Goal: Task Accomplishment & Management: Manage account settings

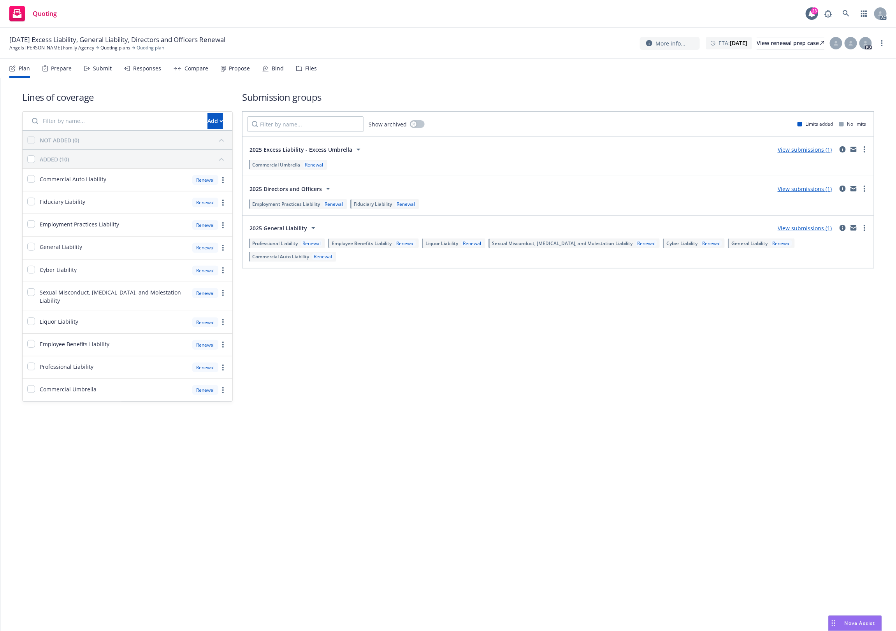
drag, startPoint x: 310, startPoint y: 65, endPoint x: 345, endPoint y: 63, distance: 34.7
click at [310, 65] on div "Files" at bounding box center [311, 68] width 12 height 6
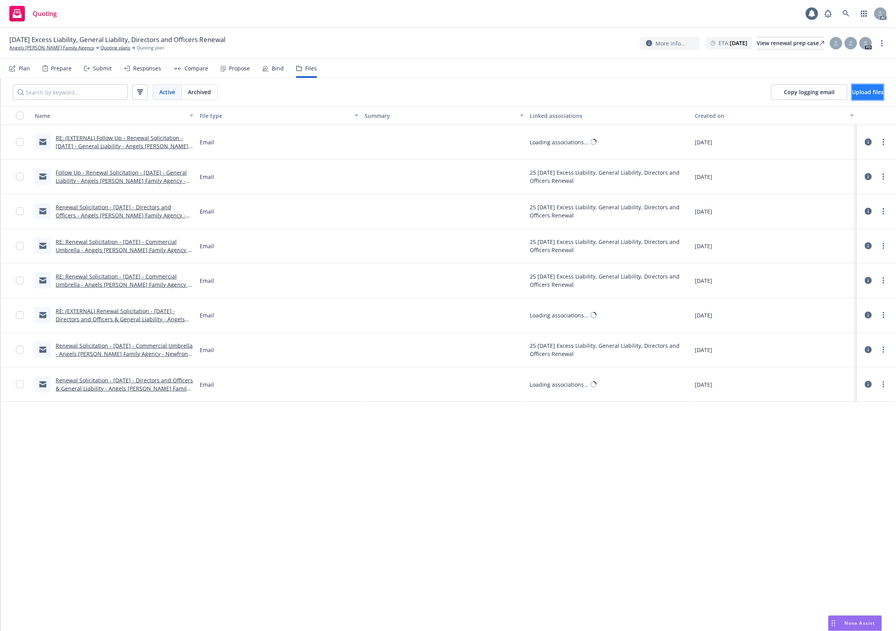
click at [852, 91] on span "Upload files" at bounding box center [868, 91] width 32 height 7
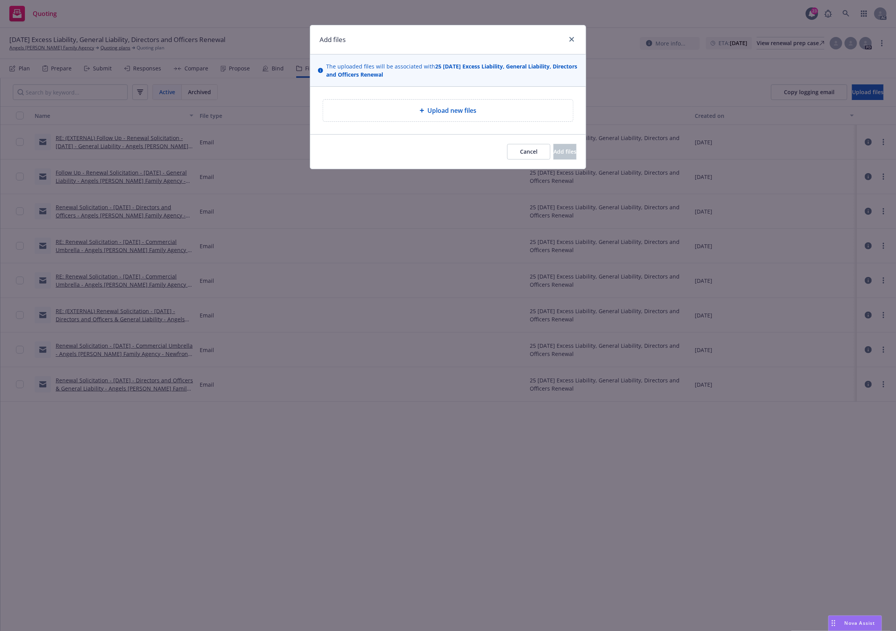
click at [390, 111] on div "Upload new files" at bounding box center [447, 110] width 237 height 9
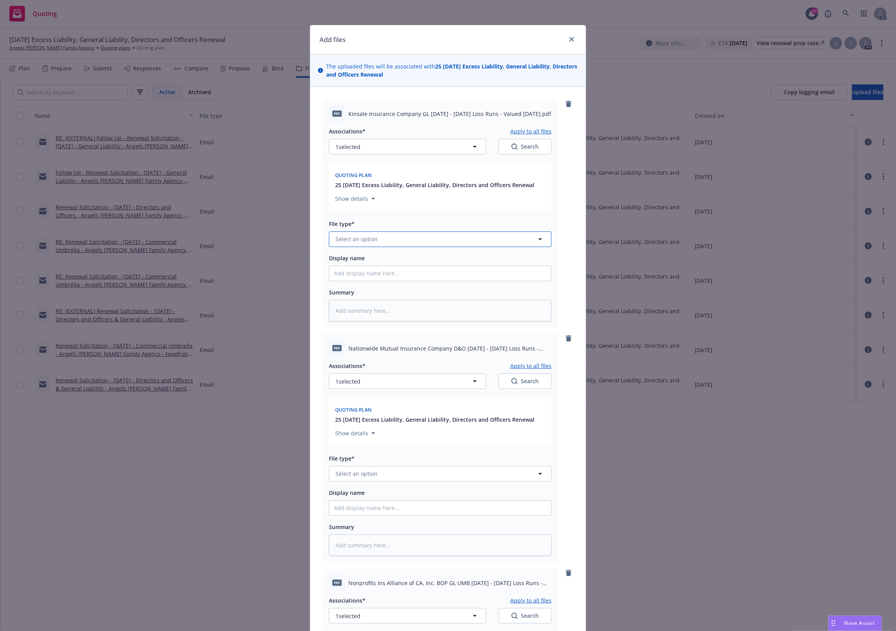
click at [348, 237] on span "Select an option" at bounding box center [357, 239] width 42 height 8
type input "`"
type textarea "x"
paste input "Loss Runs"
type input "Loss Runs"
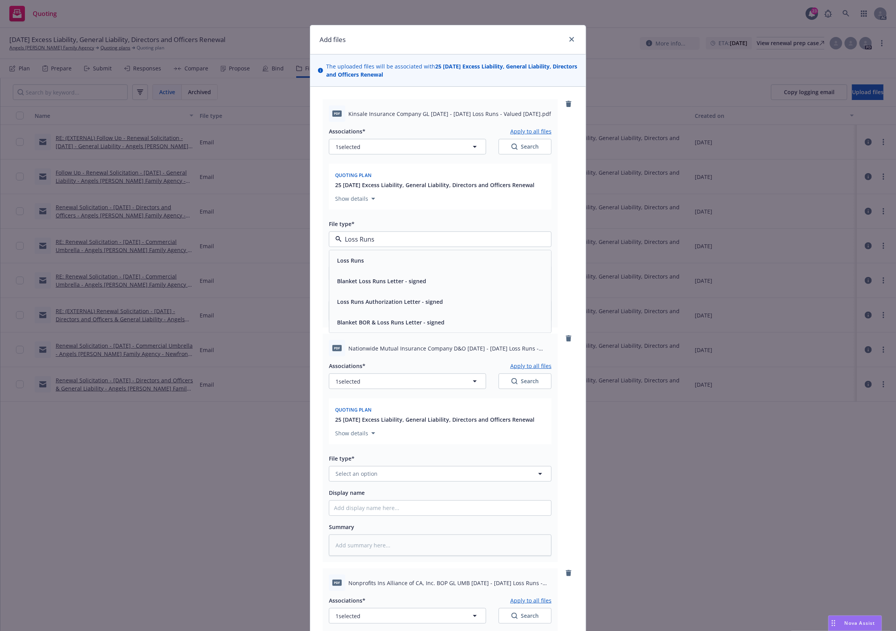
drag, startPoint x: 341, startPoint y: 250, endPoint x: 351, endPoint y: 285, distance: 37.0
click at [339, 253] on div "Loss Runs" at bounding box center [440, 260] width 222 height 21
type textarea "x"
click at [341, 476] on span "Select an option" at bounding box center [357, 474] width 42 height 8
paste input "Loss Runs"
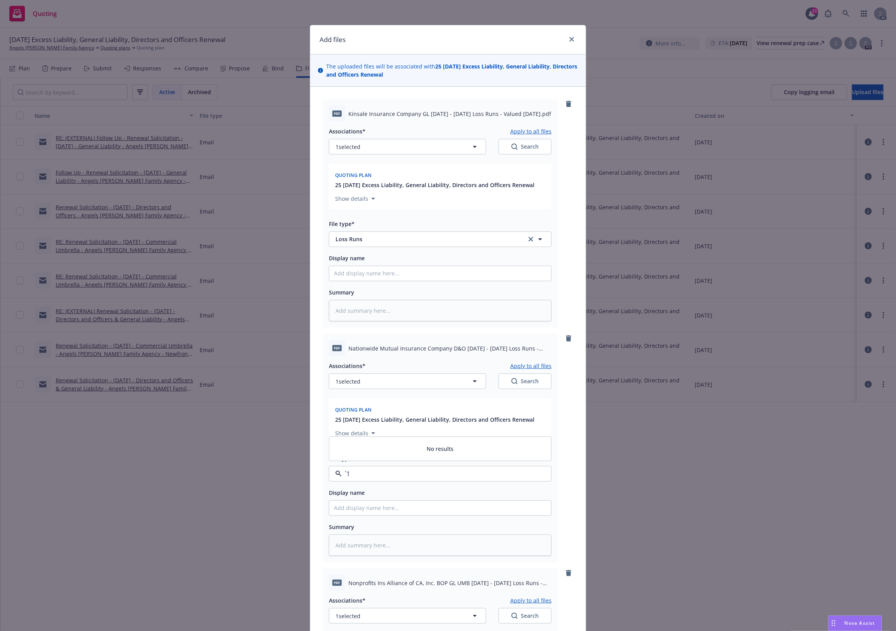
type input "Loss Runs"
click at [351, 385] on div "Loss Runs" at bounding box center [350, 390] width 32 height 11
type textarea "x"
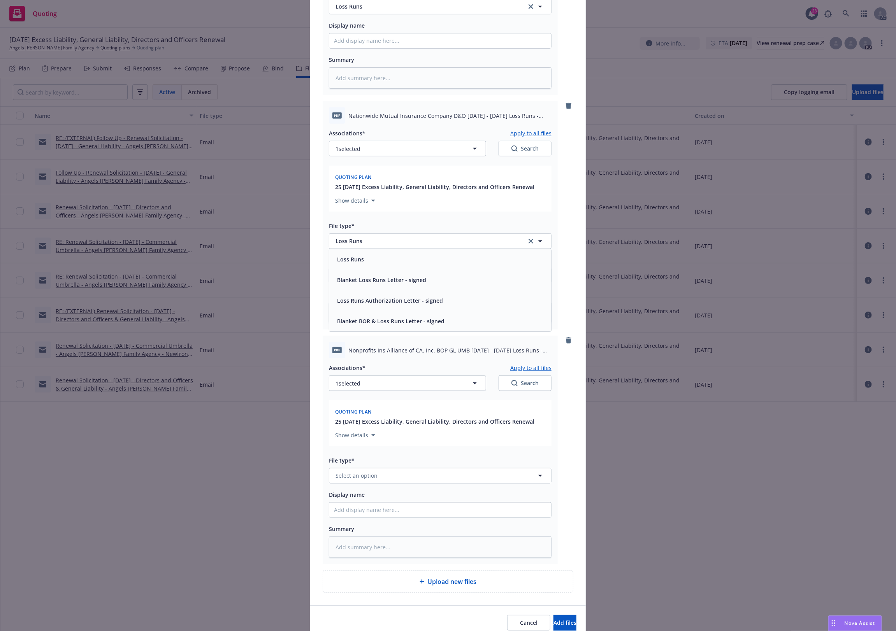
scroll to position [267, 0]
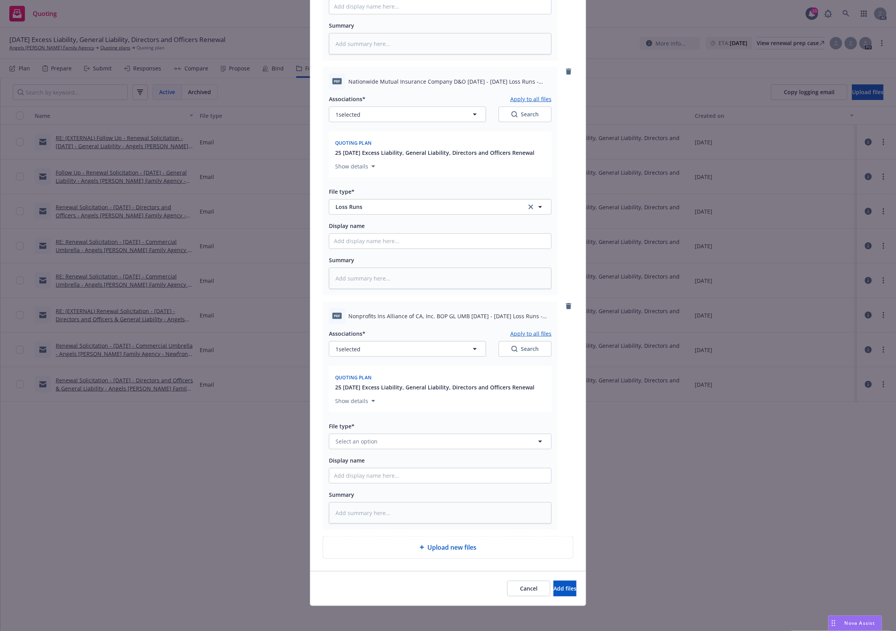
drag, startPoint x: 360, startPoint y: 424, endPoint x: 359, endPoint y: 439, distance: 14.9
click at [361, 433] on div "File type* Select an option" at bounding box center [440, 436] width 223 height 28
click at [355, 444] on span "Select an option" at bounding box center [357, 442] width 42 height 8
paste input "Loss Runs"
type input "Loss Runs"
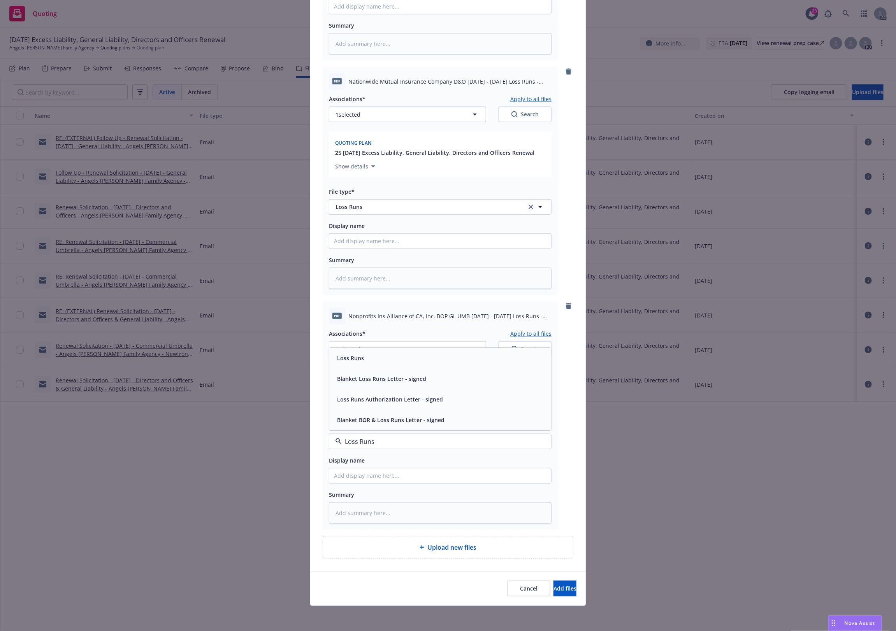
click at [348, 349] on div "Loss Runs" at bounding box center [440, 358] width 222 height 21
click at [350, 347] on span "1 selected" at bounding box center [348, 349] width 25 height 8
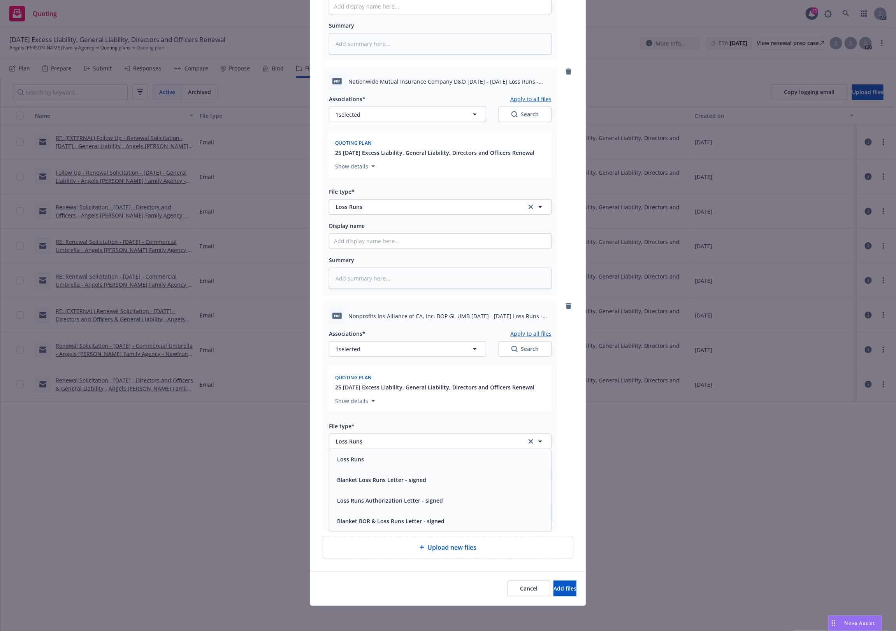
type textarea "x"
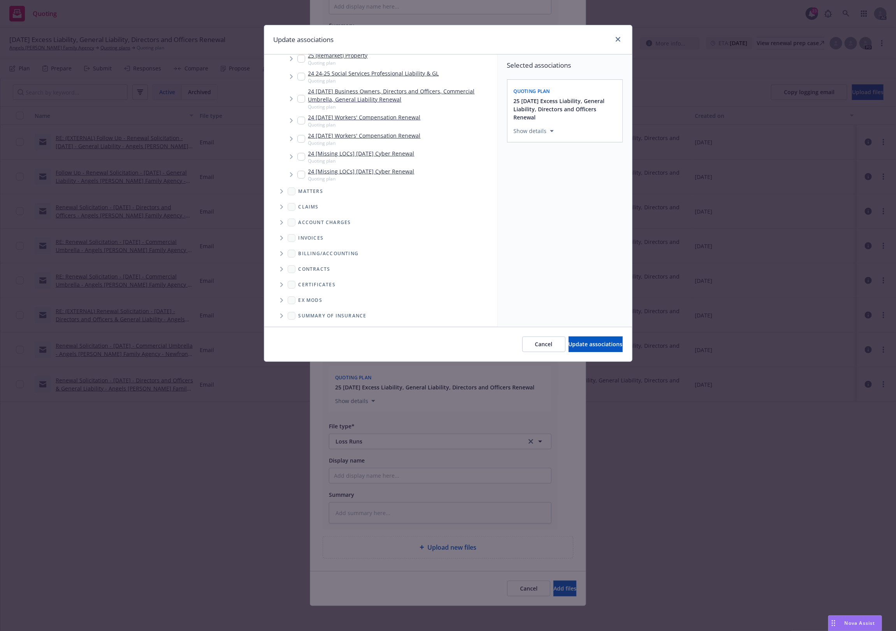
scroll to position [199, 0]
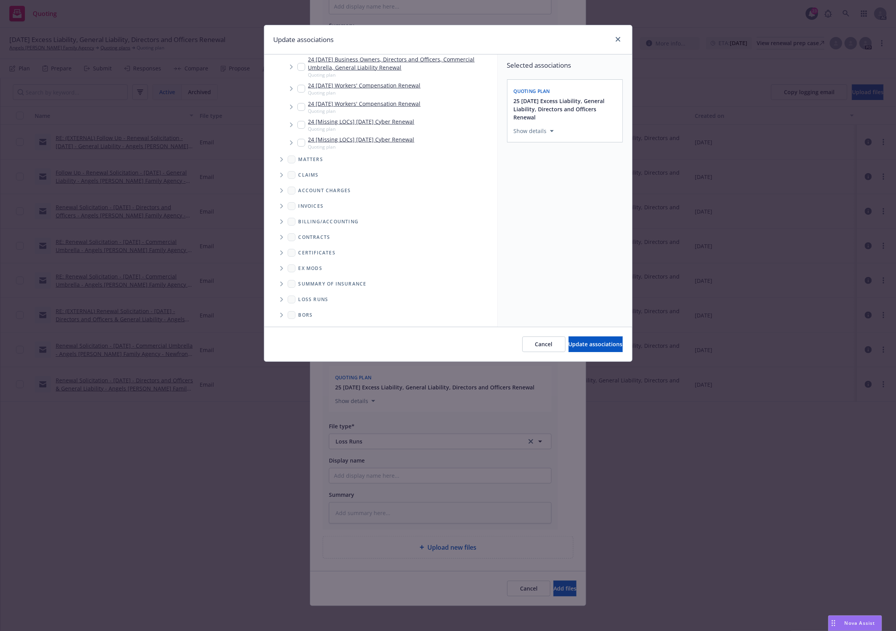
drag, startPoint x: 275, startPoint y: 304, endPoint x: 283, endPoint y: 302, distance: 8.4
click at [281, 304] on span "Folder Tree Example" at bounding box center [281, 300] width 12 height 12
click at [287, 301] on span "Folder Tree Example" at bounding box center [281, 300] width 12 height 12
click at [287, 299] on span "Folder Tree Example" at bounding box center [281, 300] width 12 height 12
click at [325, 322] on div "2025" at bounding box center [393, 327] width 196 height 11
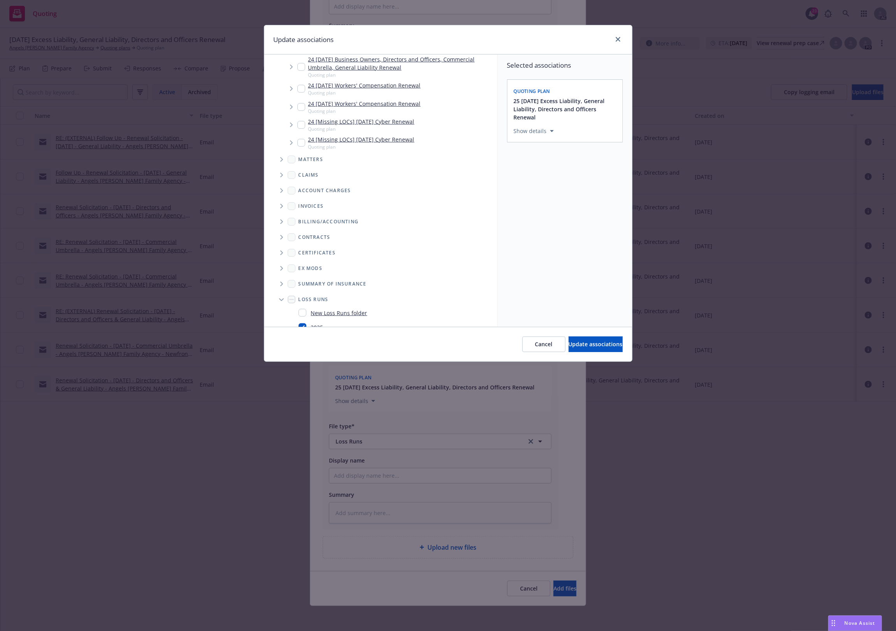
checkbox input "true"
drag, startPoint x: 592, startPoint y: 348, endPoint x: 431, endPoint y: 384, distance: 165.3
click at [592, 348] on span "Update associations" at bounding box center [596, 344] width 54 height 7
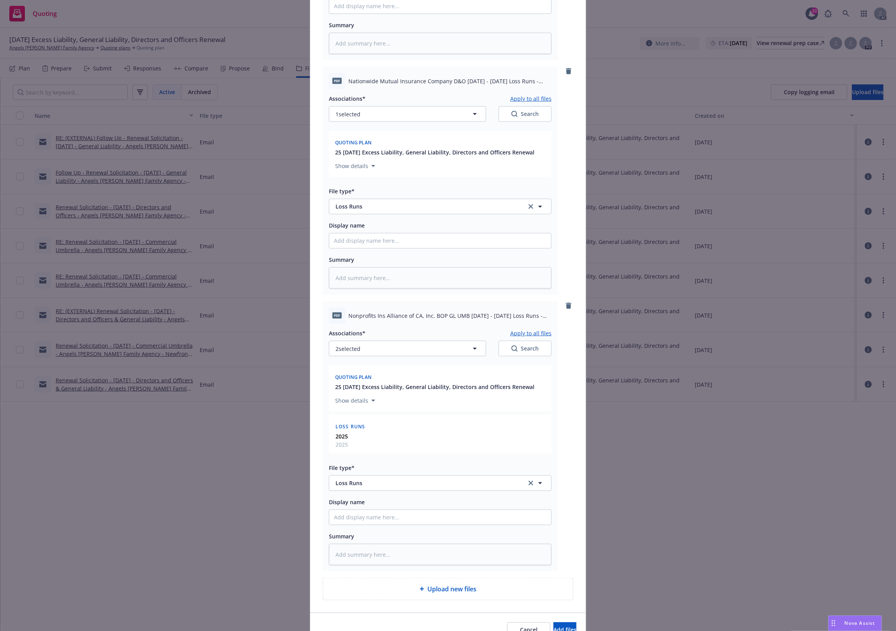
click at [530, 333] on button "Apply to all files" at bounding box center [530, 333] width 41 height 9
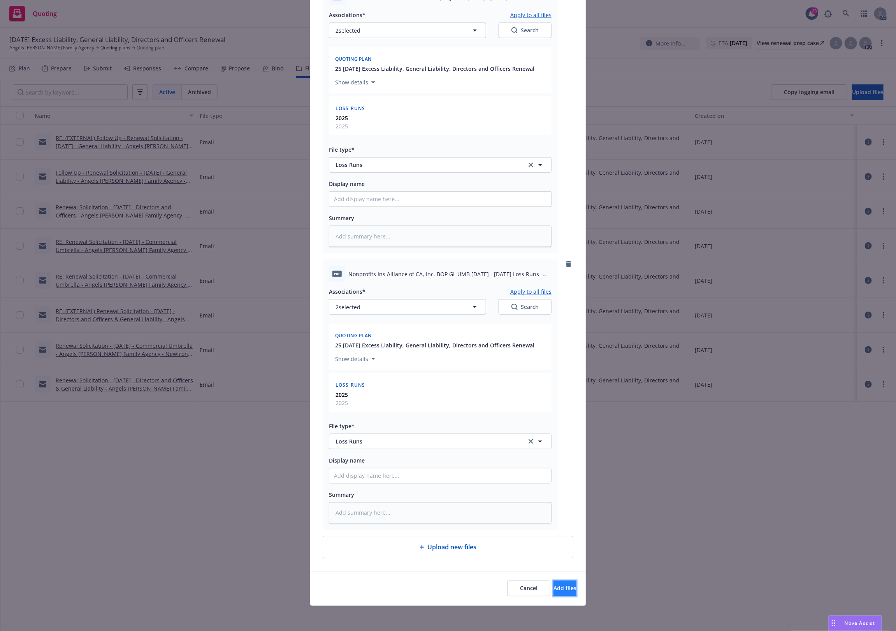
click at [554, 587] on span "Add files" at bounding box center [565, 588] width 23 height 7
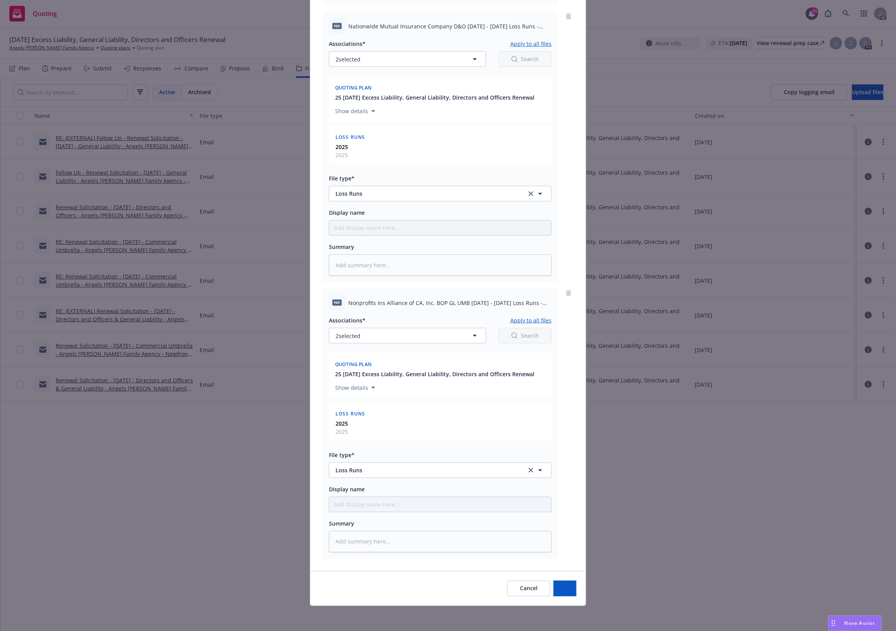
scroll to position [365, 0]
type textarea "x"
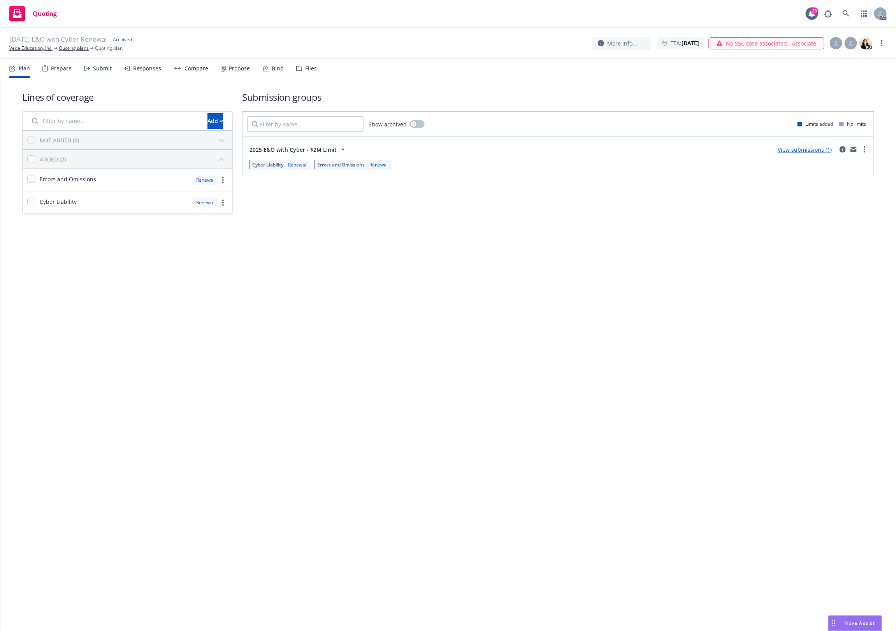
click at [485, 267] on div "Lines of coverage Add NOT ADDED (0) ADDED (2) Errors and Omissions Renewal Cybe…" at bounding box center [448, 354] width 896 height 553
click at [479, 269] on div "Lines of coverage Add NOT ADDED (0) ADDED (2) Errors and Omissions Renewal Cybe…" at bounding box center [448, 354] width 896 height 553
click at [302, 71] on div "Files" at bounding box center [306, 68] width 21 height 19
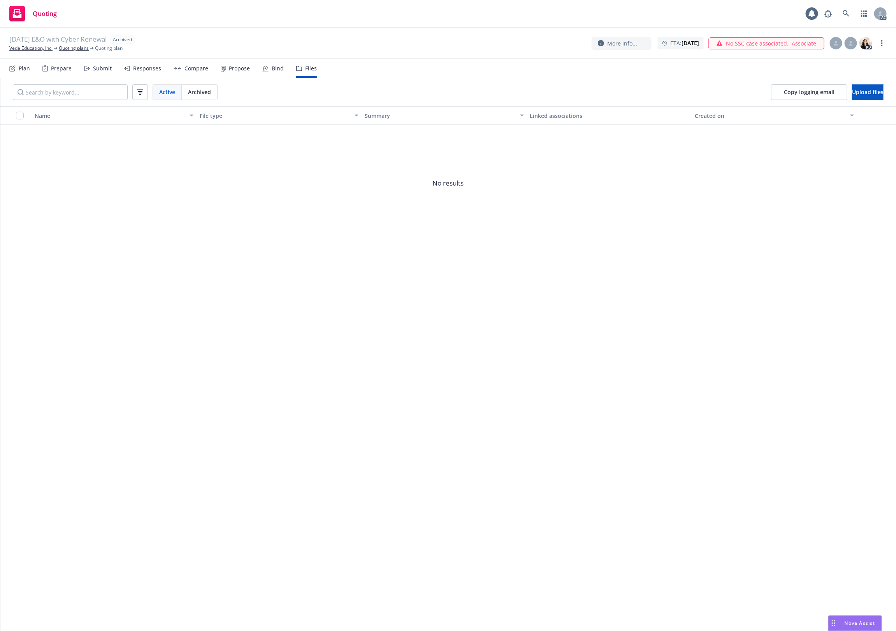
drag, startPoint x: 680, startPoint y: 314, endPoint x: 387, endPoint y: 65, distance: 383.6
click at [674, 299] on div "Name File type Summary Linked associations Created on No results" at bounding box center [448, 368] width 896 height 525
click at [852, 96] on button "Upload files" at bounding box center [868, 92] width 32 height 16
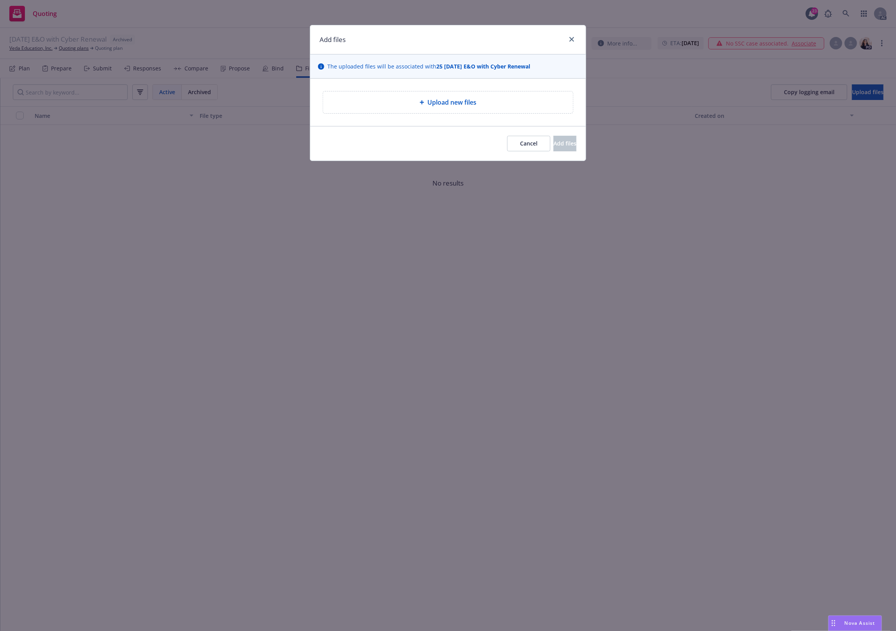
click at [388, 102] on div "Upload new files" at bounding box center [447, 102] width 237 height 9
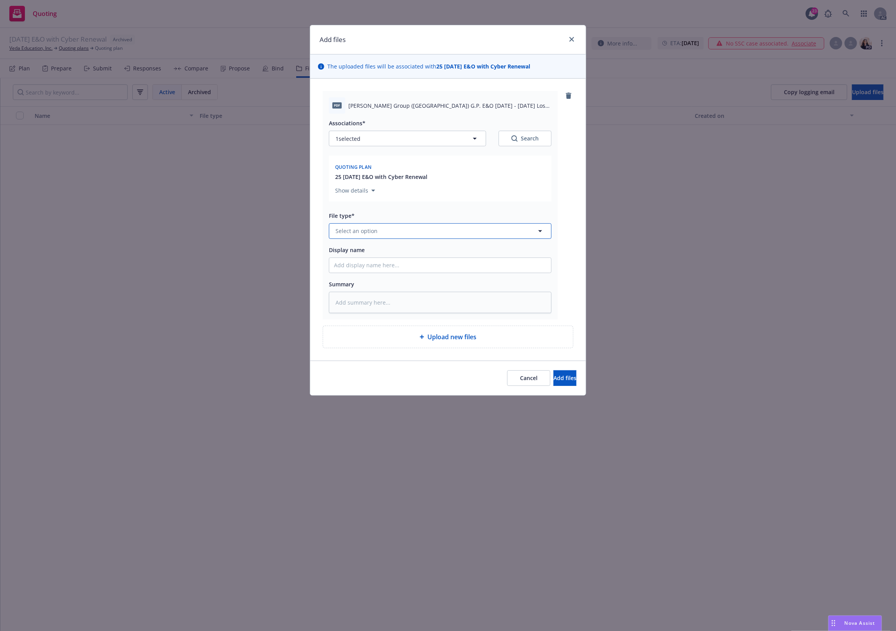
click at [408, 229] on button "Select an option" at bounding box center [440, 231] width 223 height 16
type input "`"
type textarea "x"
paste input "Loss Runs"
type input "Loss Runs"
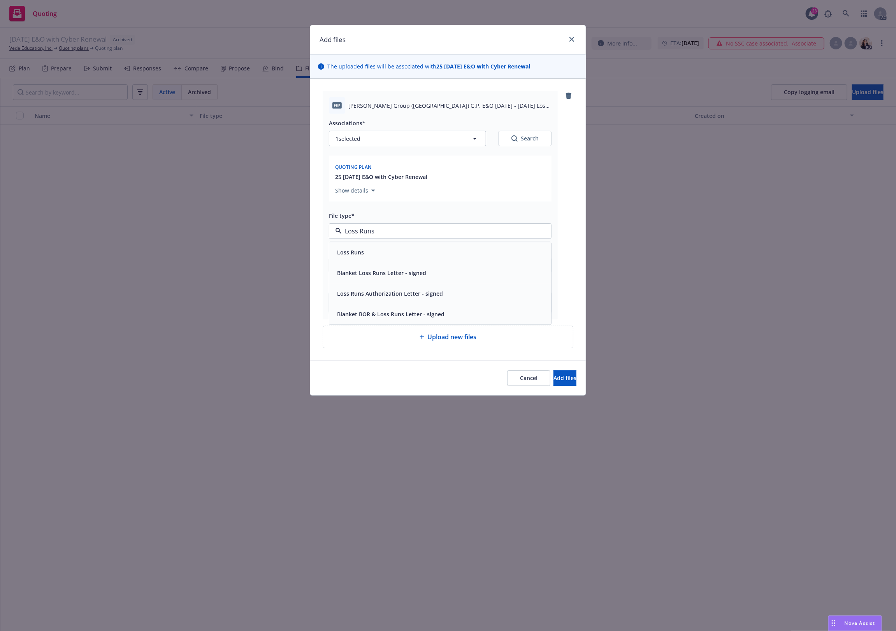
drag, startPoint x: 380, startPoint y: 255, endPoint x: 510, endPoint y: 179, distance: 150.7
click at [400, 249] on div "Loss Runs" at bounding box center [440, 252] width 213 height 11
click at [519, 136] on div "Search" at bounding box center [525, 139] width 27 height 8
type textarea "x"
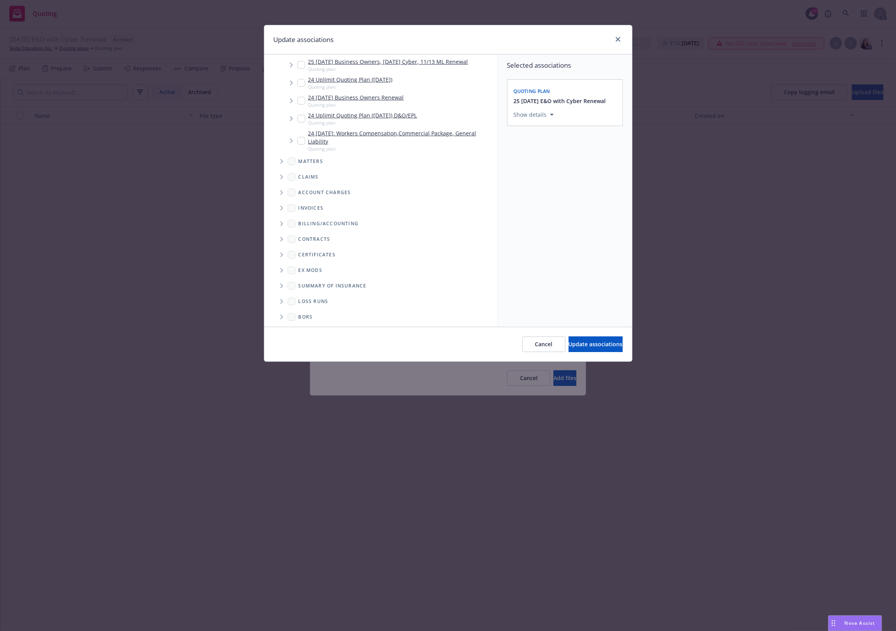
scroll to position [119, 0]
drag, startPoint x: 282, startPoint y: 299, endPoint x: 312, endPoint y: 279, distance: 36.2
click at [284, 298] on span "Folder Tree Example" at bounding box center [281, 300] width 12 height 12
drag, startPoint x: 315, startPoint y: 324, endPoint x: 439, endPoint y: 314, distance: 125.0
click at [316, 324] on link "2025" at bounding box center [317, 327] width 12 height 8
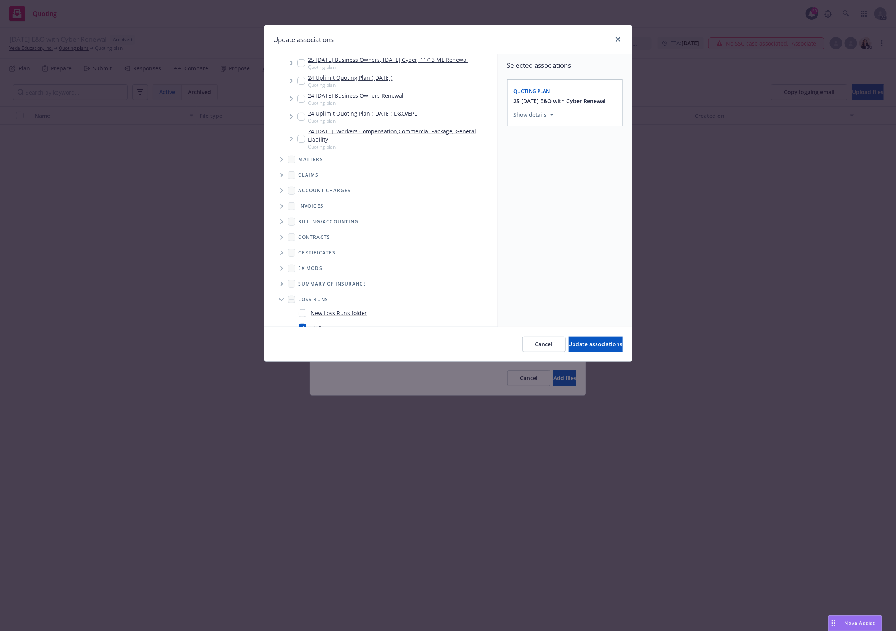
checkbox input "true"
click at [586, 332] on div "Cancel Update associations" at bounding box center [448, 344] width 368 height 35
drag, startPoint x: 575, startPoint y: 343, endPoint x: 542, endPoint y: 276, distance: 74.7
click at [573, 340] on button "Update associations" at bounding box center [596, 345] width 54 height 16
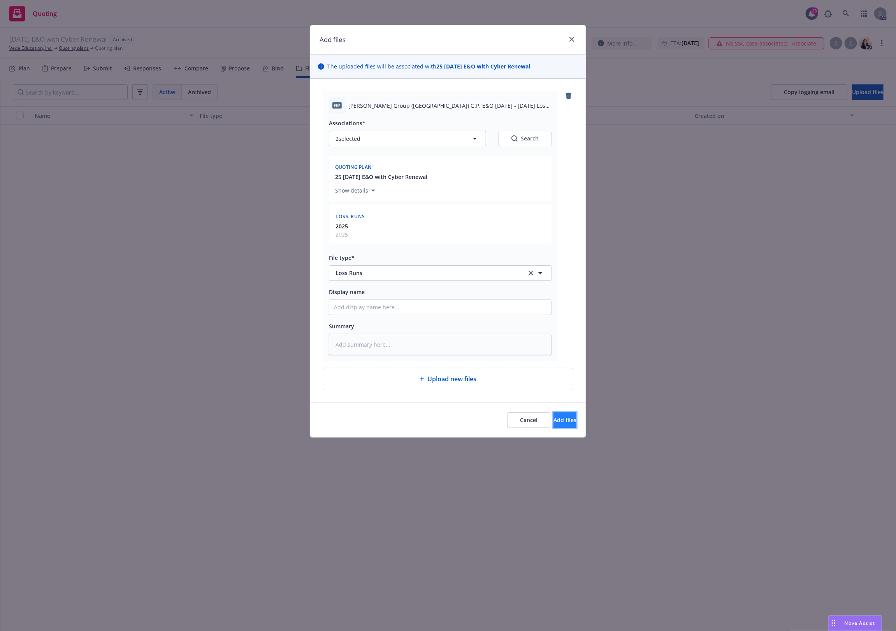
click at [554, 421] on span "Add files" at bounding box center [565, 420] width 23 height 7
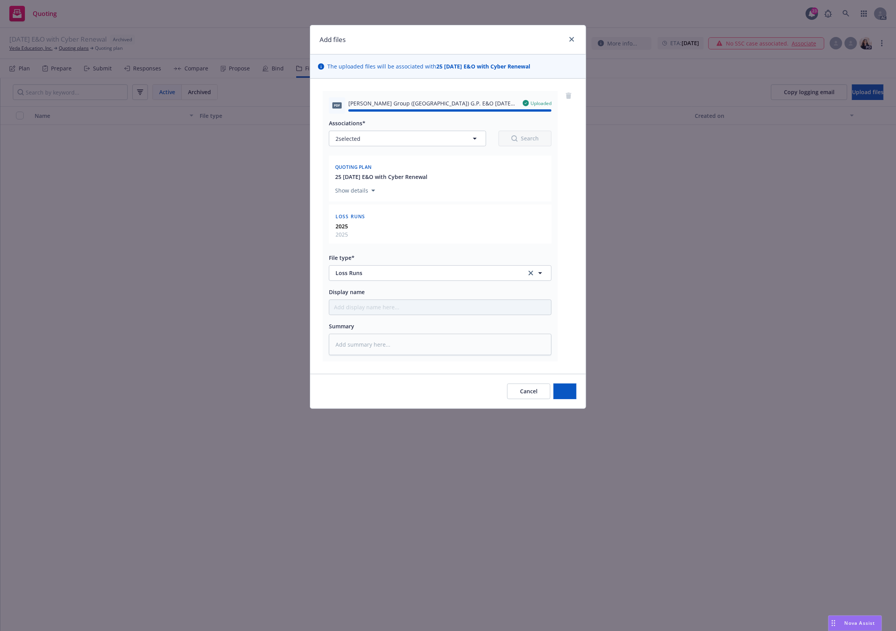
type textarea "x"
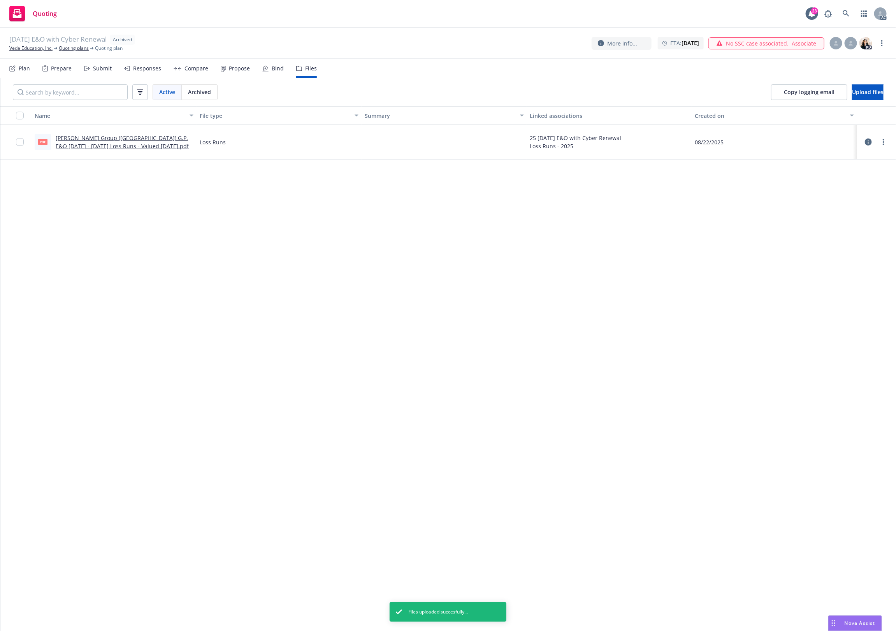
drag, startPoint x: 407, startPoint y: 330, endPoint x: 445, endPoint y: 317, distance: 39.9
click at [408, 330] on div "Name File type Summary Linked associations Created on pdf Beazley Group (USA) G…" at bounding box center [448, 368] width 896 height 525
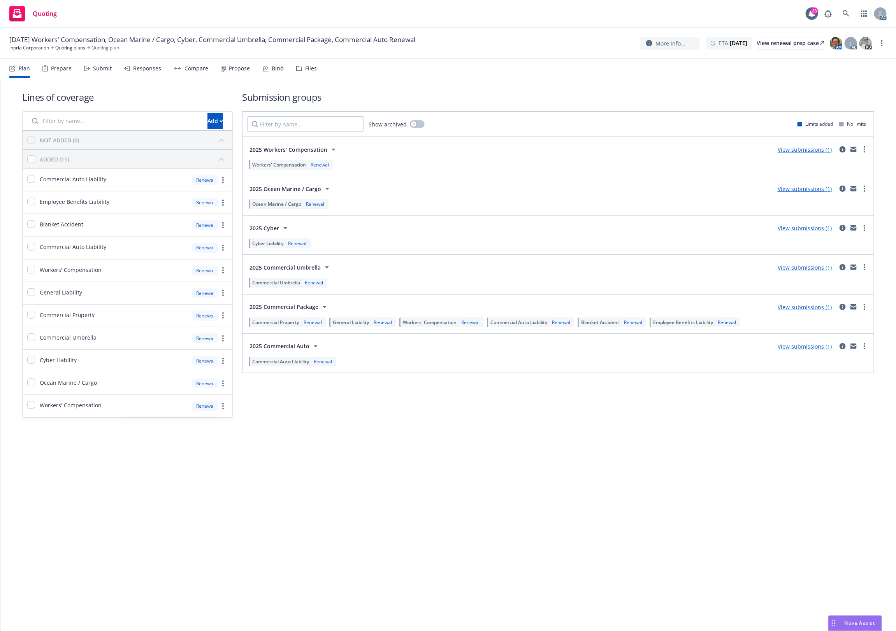
click at [301, 70] on div "Files" at bounding box center [306, 68] width 21 height 19
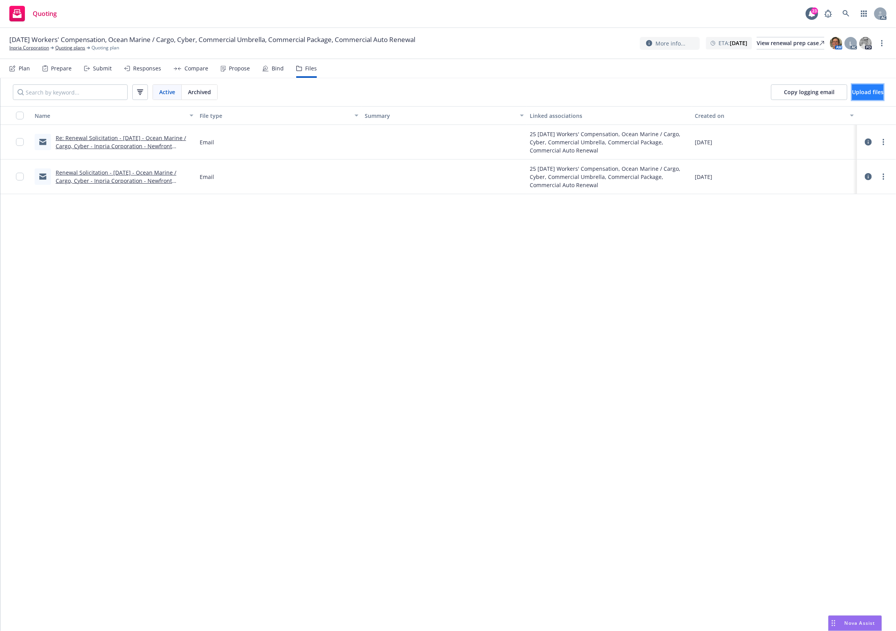
click at [852, 97] on button "Upload files" at bounding box center [868, 92] width 32 height 16
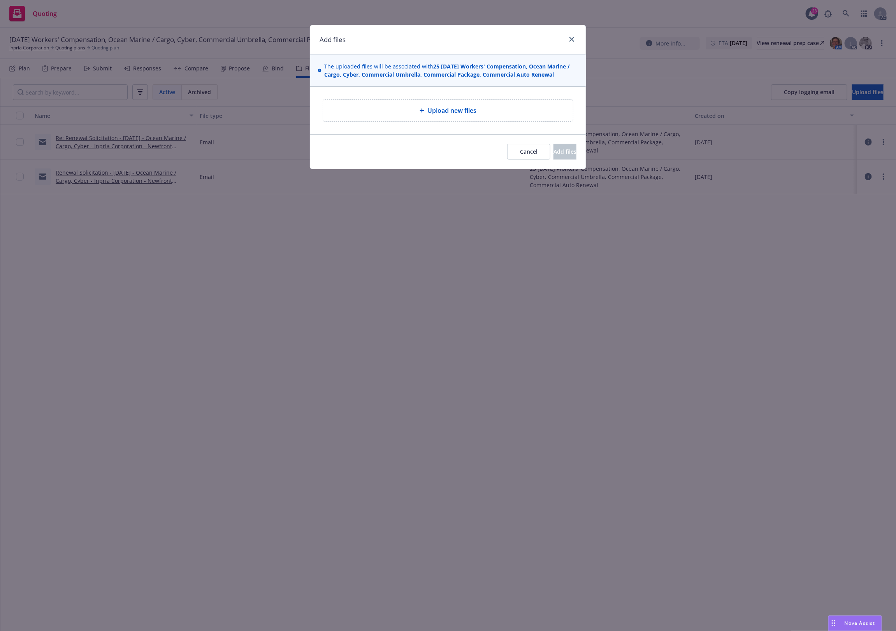
click at [404, 114] on div "Upload new files" at bounding box center [447, 110] width 237 height 9
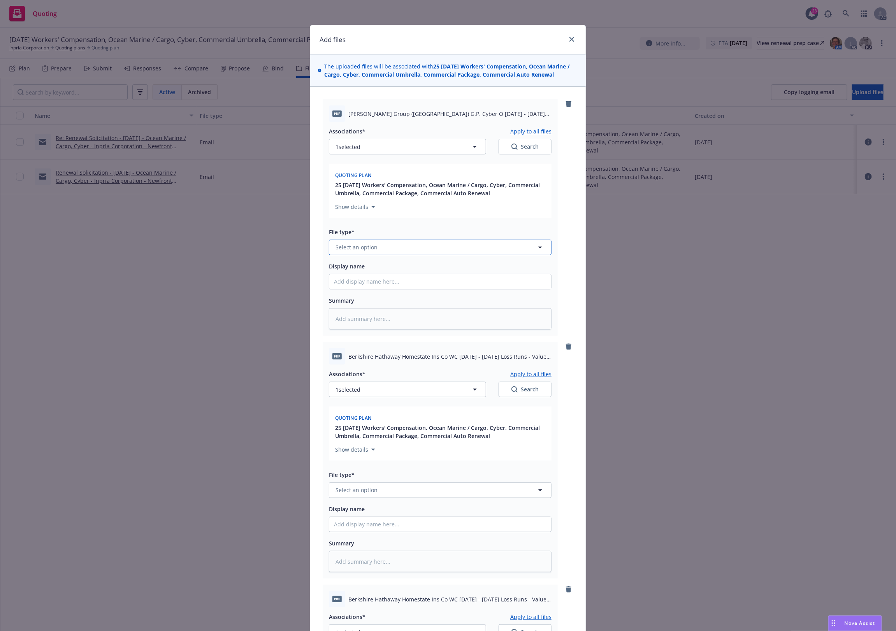
click at [373, 252] on button "Select an option" at bounding box center [440, 248] width 223 height 16
type input "`"
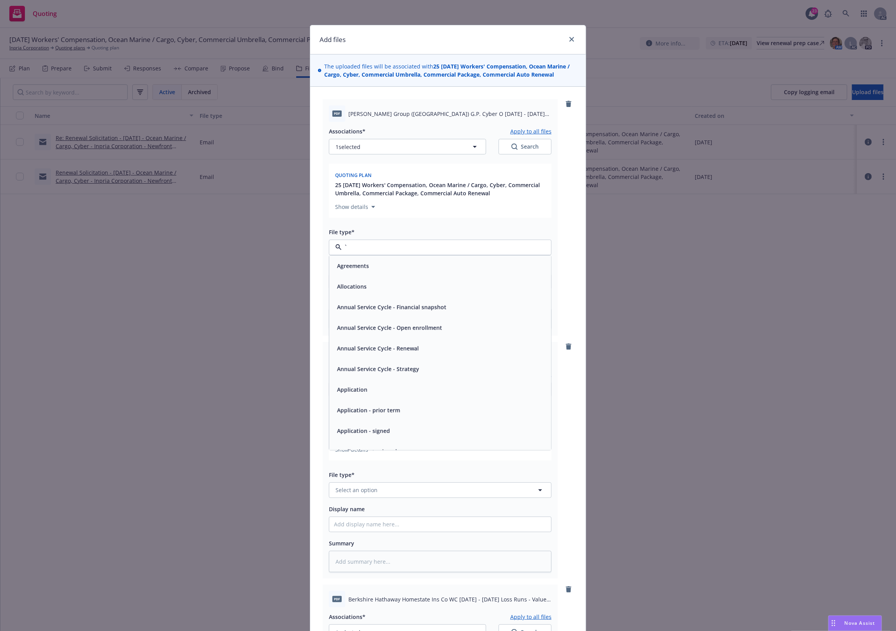
type textarea "x"
paste input "Loss Runs"
type input "Loss Runs"
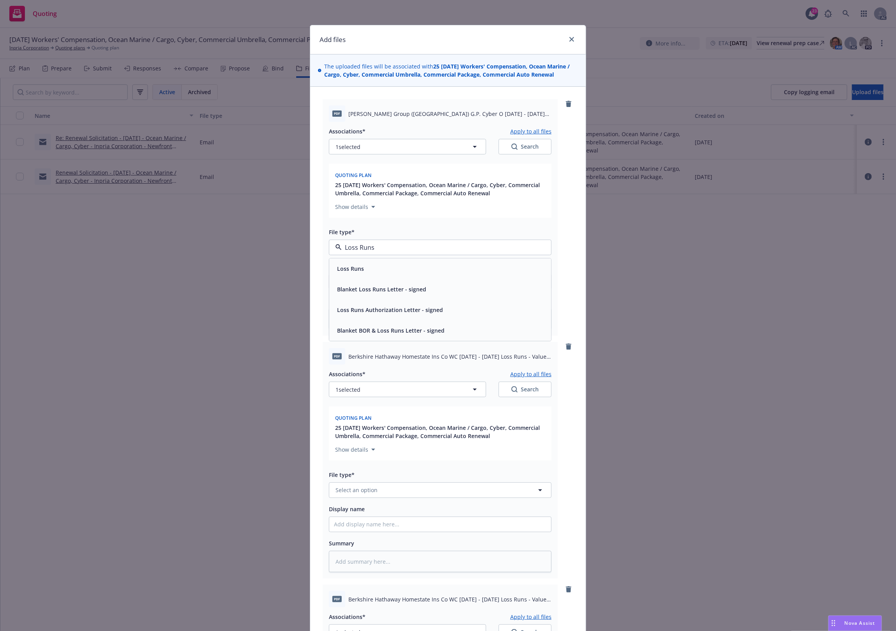
drag, startPoint x: 385, startPoint y: 246, endPoint x: 334, endPoint y: 242, distance: 50.8
click at [350, 242] on div "Loss Runs" at bounding box center [440, 248] width 223 height 16
click at [383, 248] on input "Loss Runs" at bounding box center [439, 247] width 194 height 9
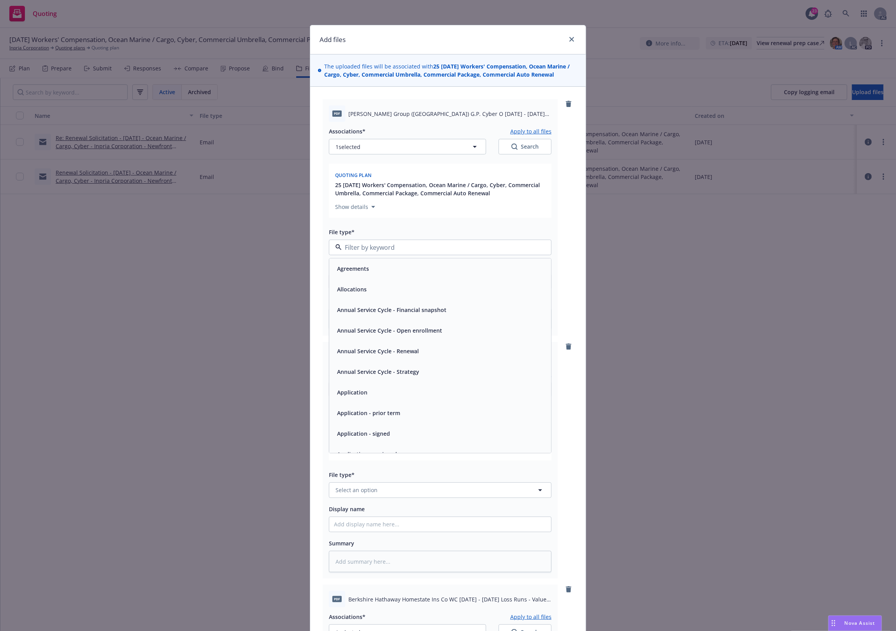
click at [382, 248] on input at bounding box center [439, 247] width 194 height 9
paste input "Loss Runs"
type input "Loss Runs"
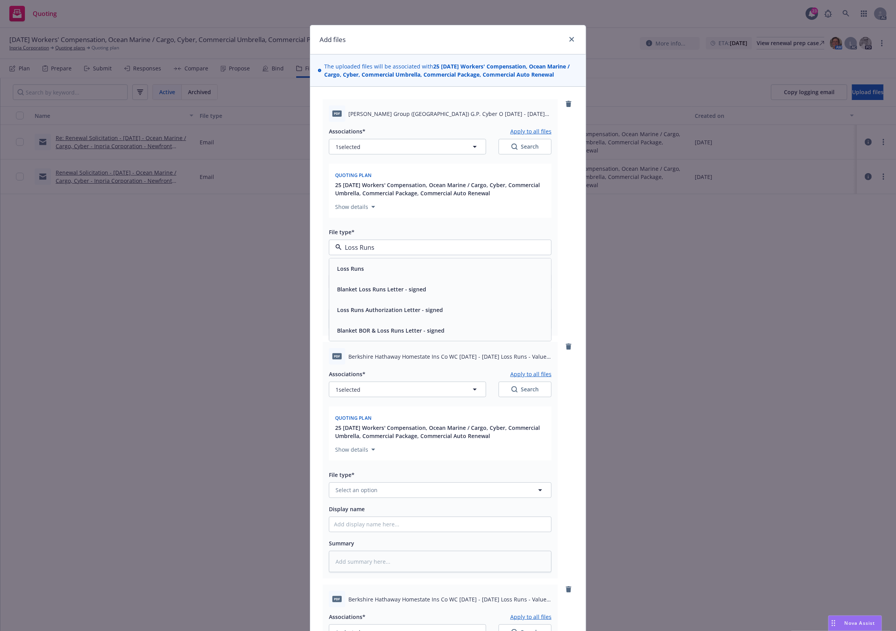
drag, startPoint x: 369, startPoint y: 248, endPoint x: 297, endPoint y: 247, distance: 71.6
click at [299, 247] on div "Add files The uploaded files will be associated with 25 11/19/25 Workers' Compe…" at bounding box center [448, 315] width 896 height 631
click at [341, 271] on span "Loss Runs" at bounding box center [350, 269] width 27 height 8
type textarea "x"
click at [362, 490] on span "Select an option" at bounding box center [357, 490] width 42 height 8
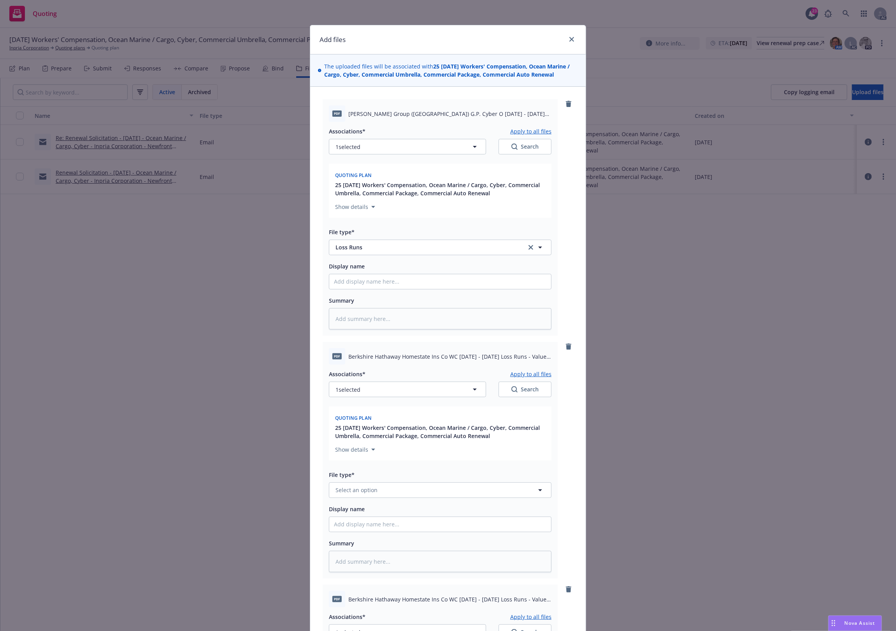
paste input "Loss Runs"
type input "Loss Runs"
click at [353, 413] on div "Loss Runs" at bounding box center [350, 406] width 32 height 11
type textarea "x"
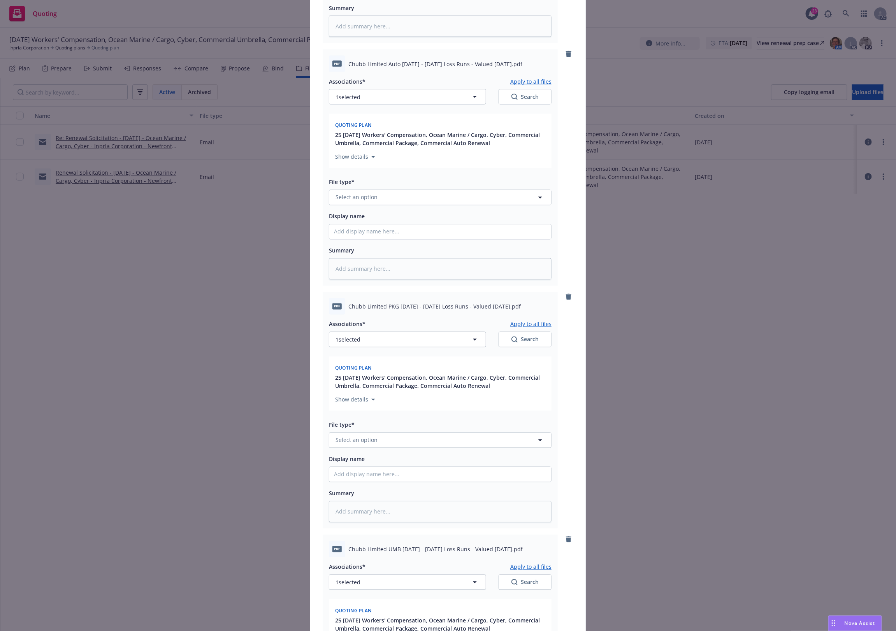
scroll to position [649, 0]
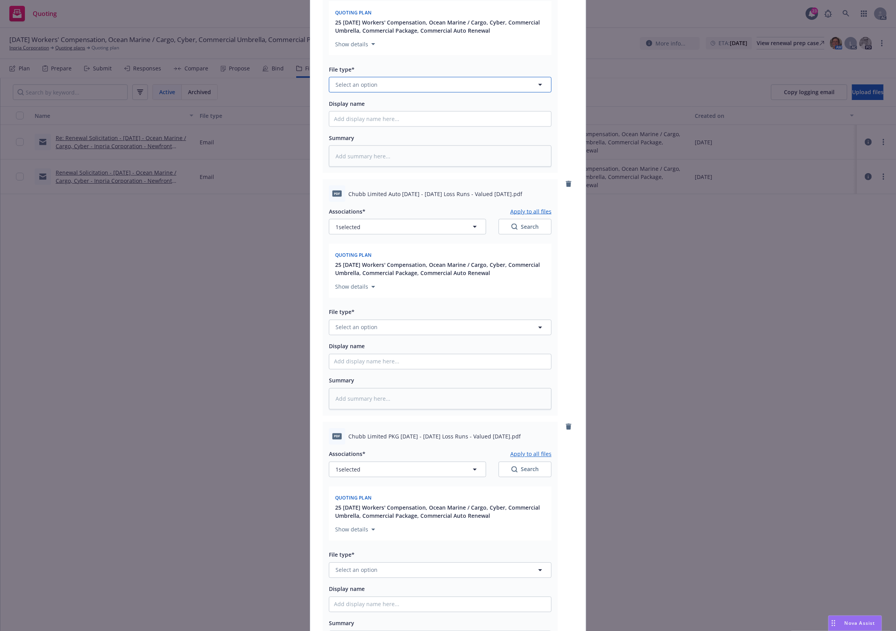
click at [361, 90] on button "Select an option" at bounding box center [440, 85] width 223 height 16
paste input "Loss Runs"
type input "Loss Runs"
click at [350, 122] on div "Blanket Loss Runs Letter - signed" at bounding box center [381, 126] width 94 height 11
type textarea "x"
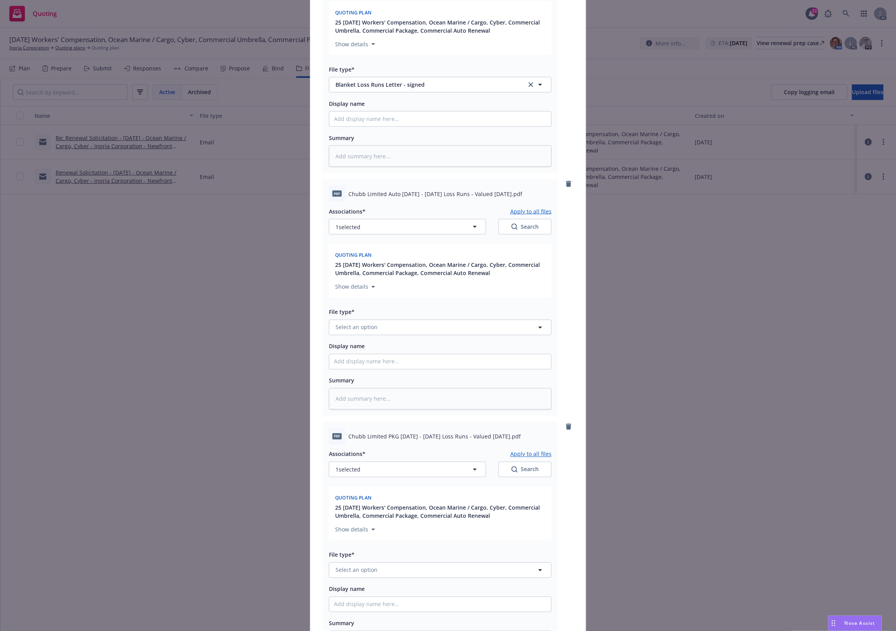
click at [359, 113] on div "Loss Runs" at bounding box center [440, 105] width 222 height 21
click at [354, 86] on span "Blanket Loss Runs Letter - signed" at bounding box center [426, 85] width 180 height 8
paste input "Loss Runs"
type input "Loss Runs"
click at [350, 103] on span "Loss Runs" at bounding box center [350, 106] width 27 height 8
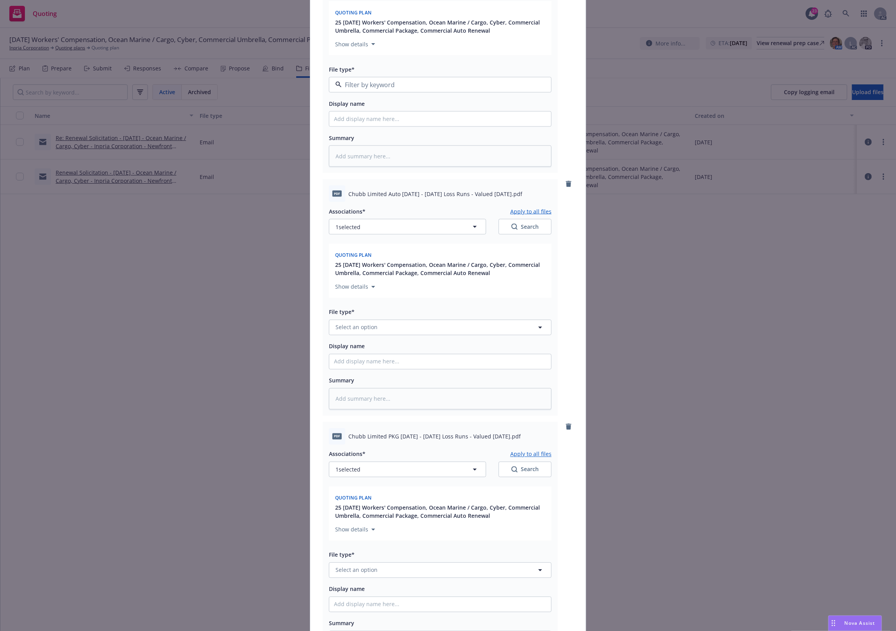
type textarea "x"
click at [365, 335] on button "Select an option" at bounding box center [440, 328] width 223 height 16
paste input "Loss Runs"
type input "Loss Runs"
click at [366, 346] on div "Loss Runs" at bounding box center [440, 349] width 213 height 11
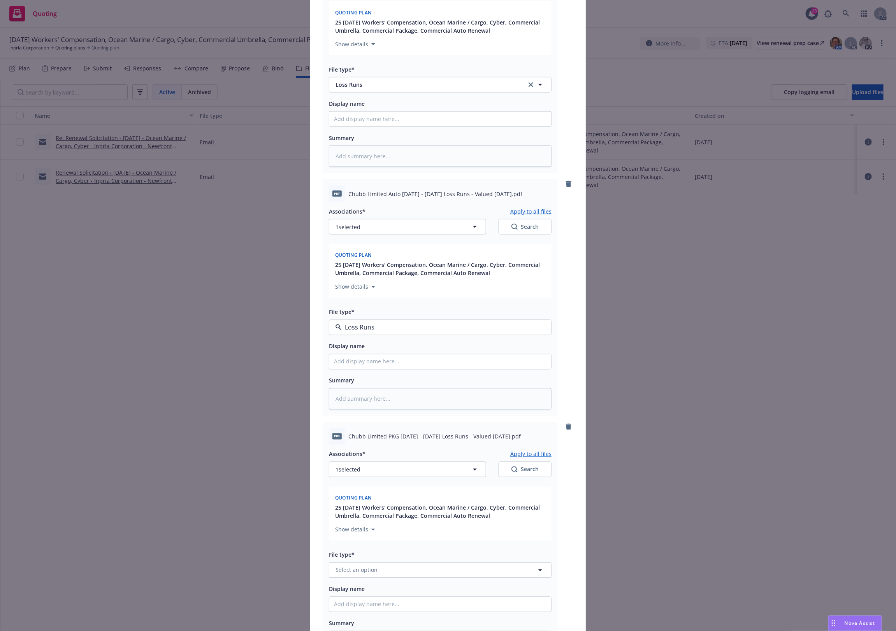
type textarea "x"
click at [376, 575] on button "Select an option" at bounding box center [440, 571] width 223 height 16
paste input "Loss Runs"
type input "Loss Runs"
click at [361, 478] on div "Loss Runs" at bounding box center [440, 487] width 222 height 21
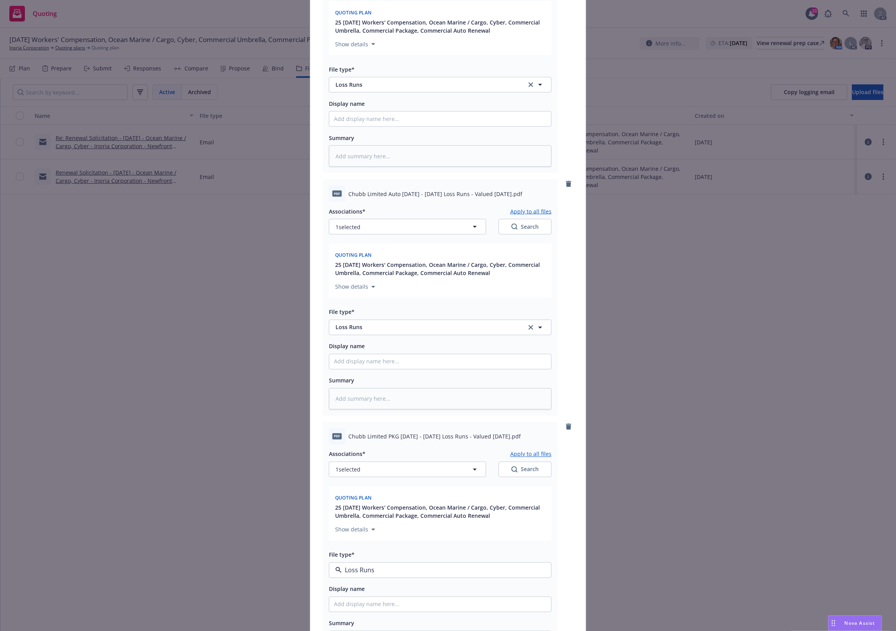
type textarea "x"
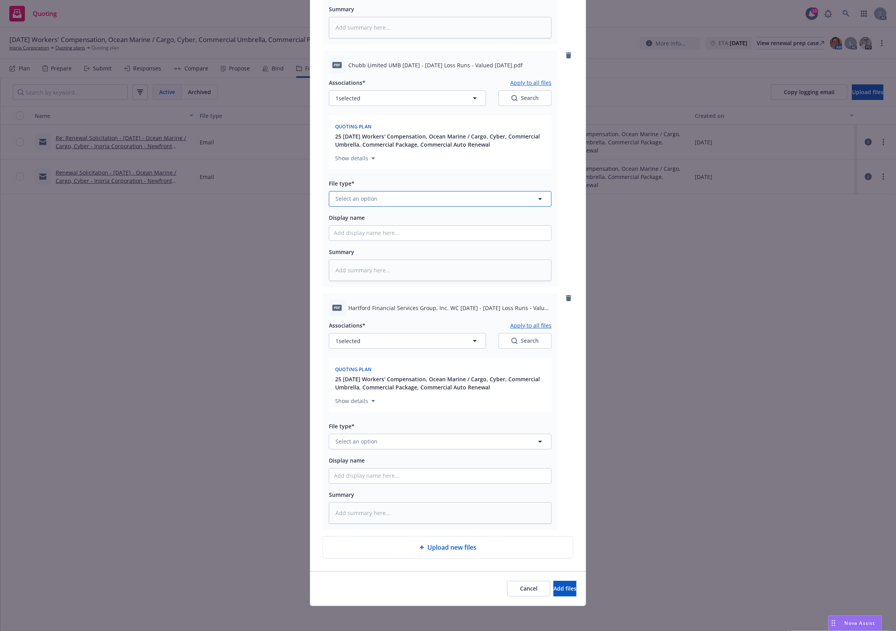
click at [398, 197] on button "Select an option" at bounding box center [440, 199] width 223 height 16
paste input "Loss Runs"
type input "Loss Runs"
click at [361, 213] on div "Loss Runs" at bounding box center [440, 221] width 222 height 21
type textarea "x"
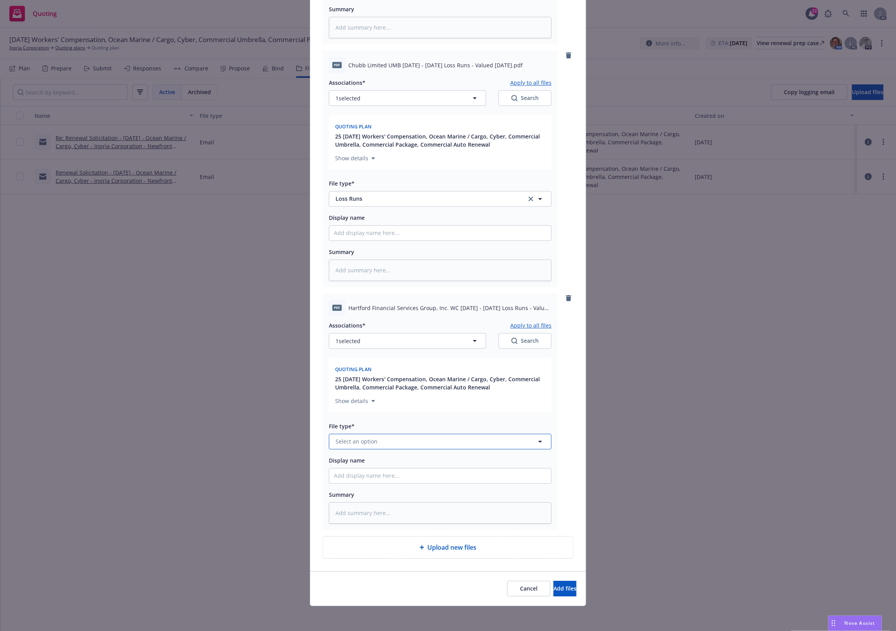
click at [373, 434] on button "Select an option" at bounding box center [440, 442] width 223 height 16
paste input "Loss Runs"
type input "Loss Runs"
click at [366, 351] on div "Loss Runs" at bounding box center [440, 358] width 222 height 21
click at [365, 343] on button "1 selected" at bounding box center [407, 341] width 157 height 16
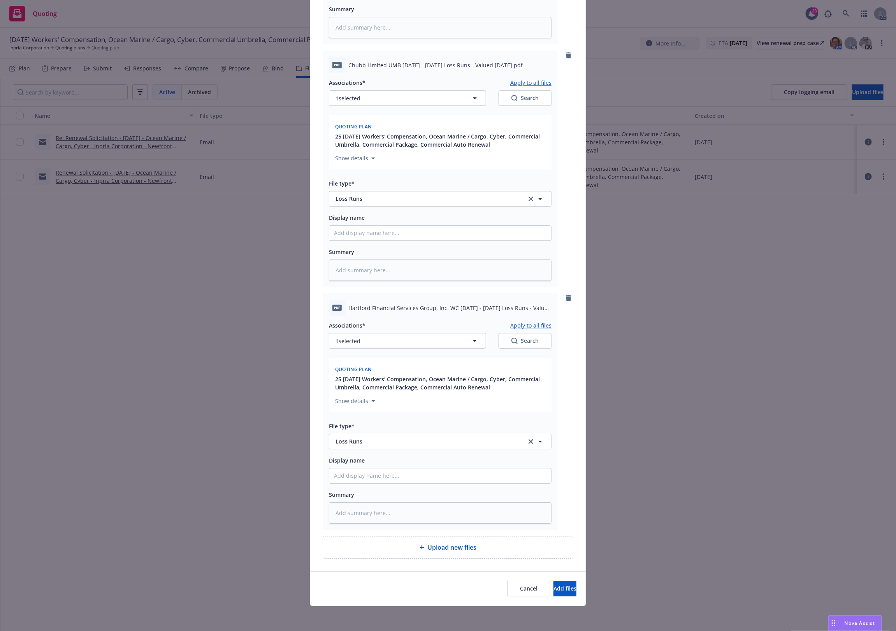
type textarea "x"
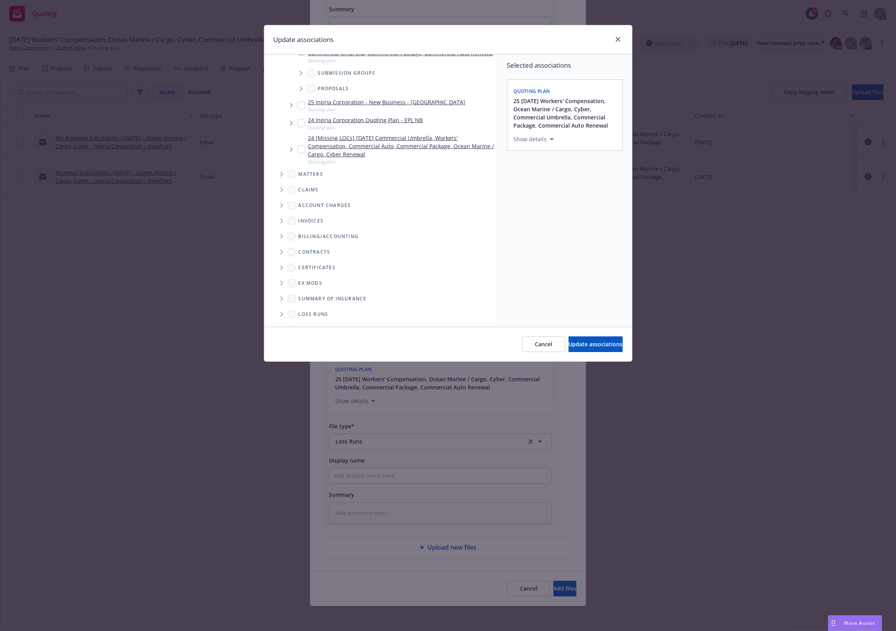
scroll to position [108, 0]
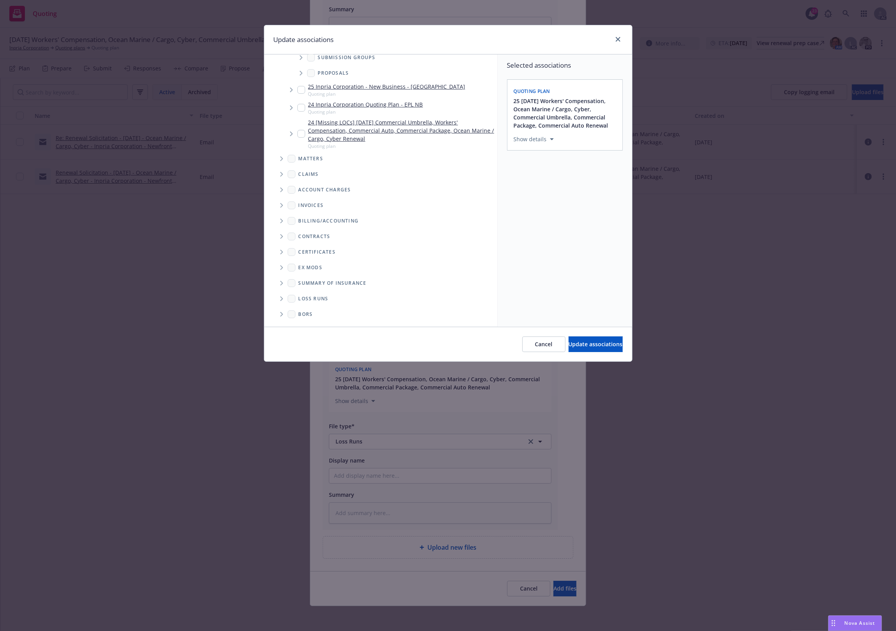
drag, startPoint x: 279, startPoint y: 298, endPoint x: 351, endPoint y: 281, distance: 73.2
click at [281, 297] on span "Folder Tree Example" at bounding box center [281, 299] width 12 height 12
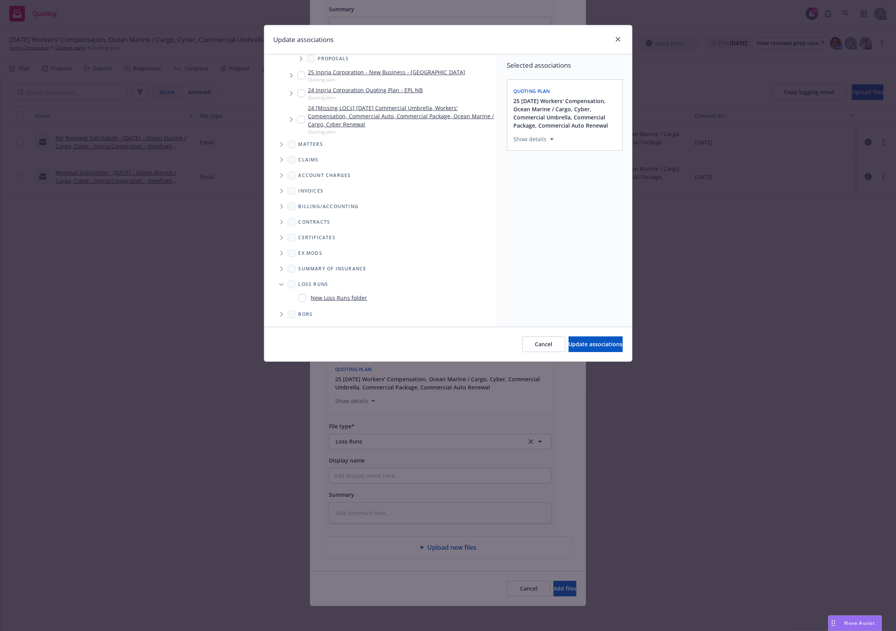
scroll to position [123, 0]
drag, startPoint x: 328, startPoint y: 298, endPoint x: 355, endPoint y: 294, distance: 27.9
click at [337, 298] on link "New Loss Runs folder" at bounding box center [339, 298] width 56 height 8
checkbox input "true"
click at [572, 195] on div "Select an option" at bounding box center [561, 193] width 83 height 8
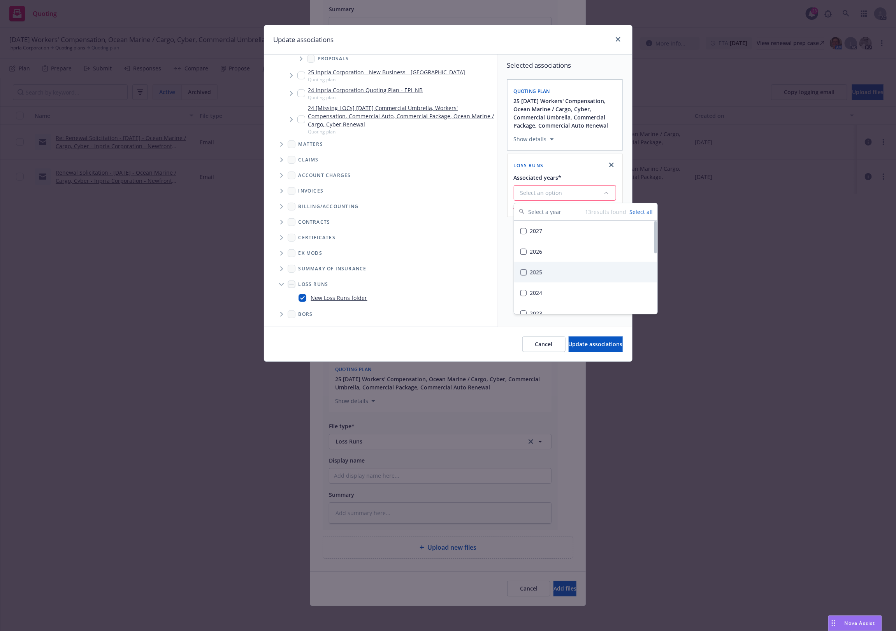
click at [545, 274] on div "2025" at bounding box center [585, 272] width 143 height 21
drag, startPoint x: 590, startPoint y: 345, endPoint x: 548, endPoint y: 479, distance: 140.7
click at [589, 346] on span "Update associations" at bounding box center [596, 344] width 54 height 7
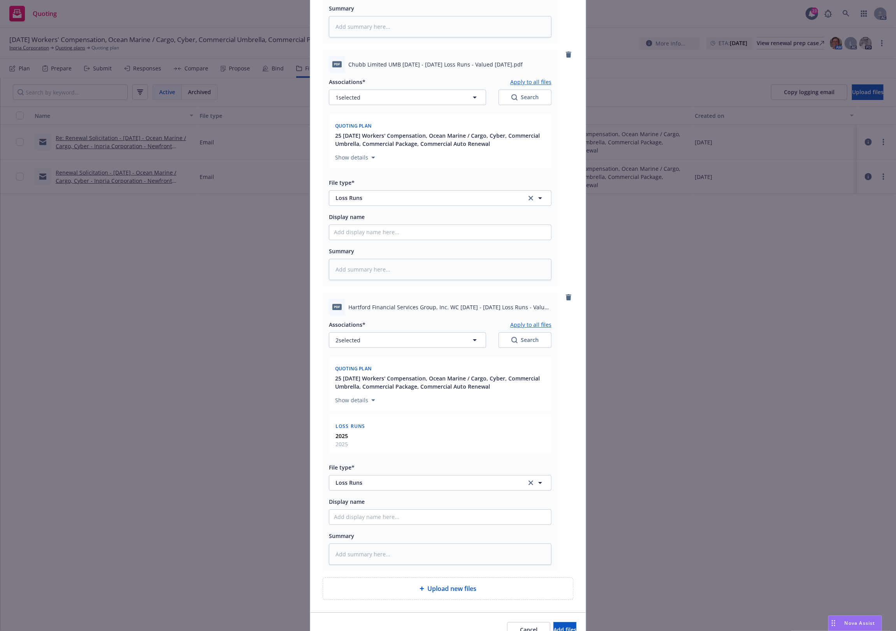
click at [522, 323] on button "Apply to all files" at bounding box center [530, 324] width 41 height 9
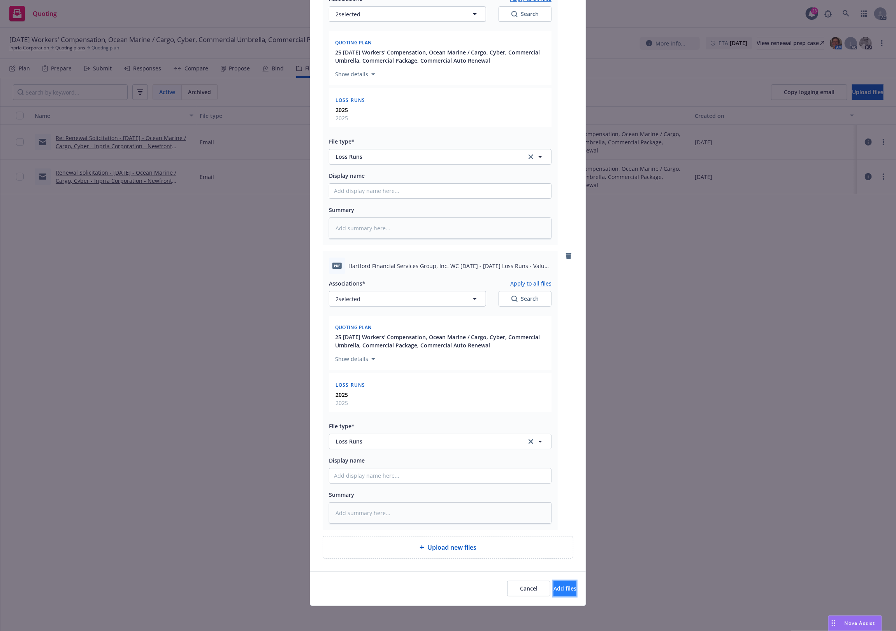
click at [554, 591] on span "Add files" at bounding box center [565, 588] width 23 height 7
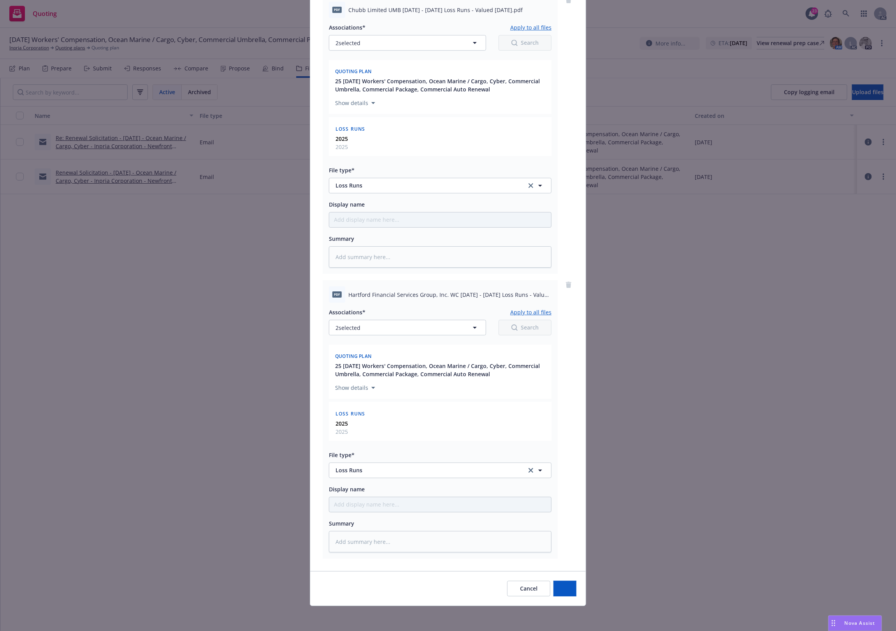
type textarea "x"
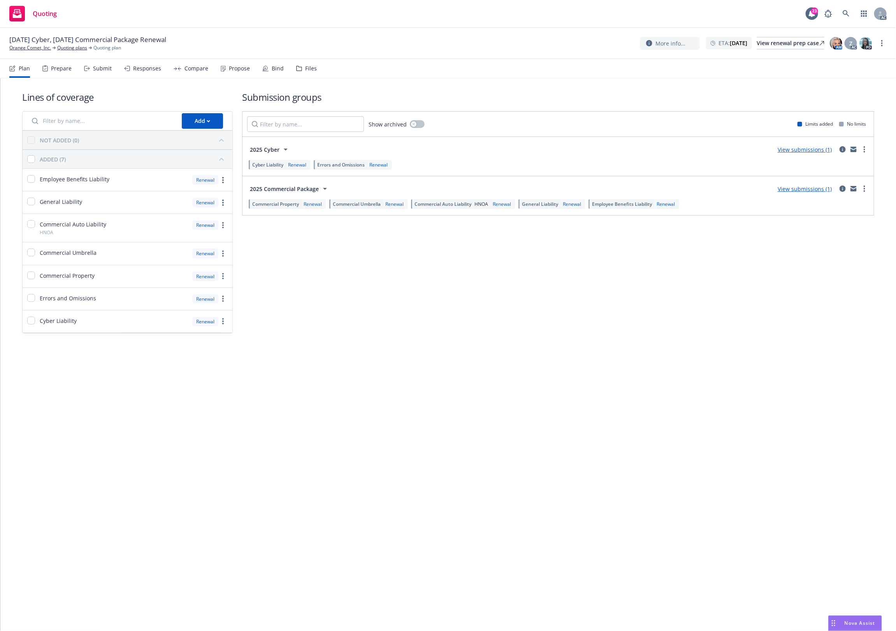
click at [312, 69] on div "Files" at bounding box center [311, 68] width 12 height 6
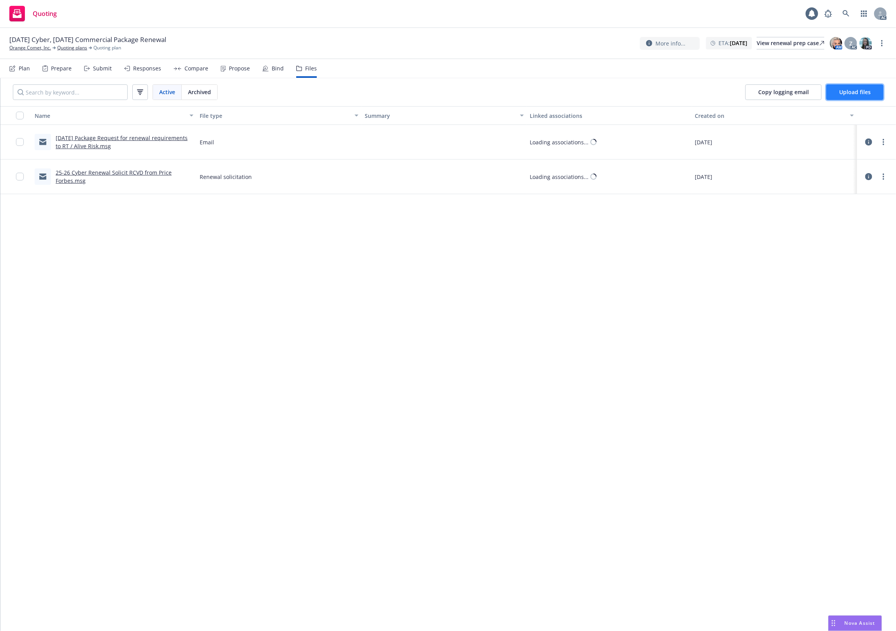
click at [853, 90] on span "Upload files" at bounding box center [855, 91] width 32 height 7
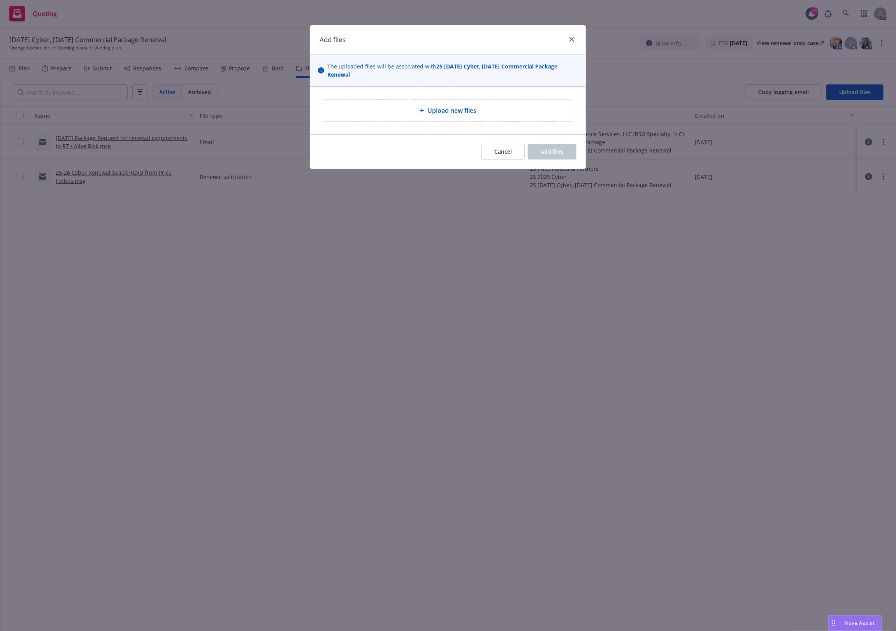
click at [456, 115] on span "Upload new files" at bounding box center [451, 110] width 49 height 9
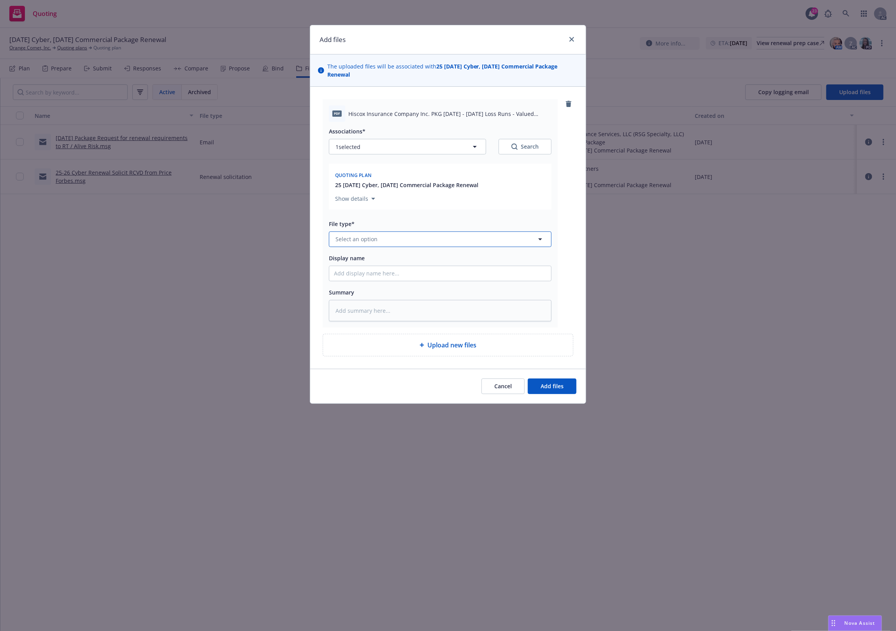
click at [358, 234] on button "Select an option" at bounding box center [440, 240] width 223 height 16
type input "`"
type textarea "x"
paste input "Loss Runs"
type input "Loss Runs"
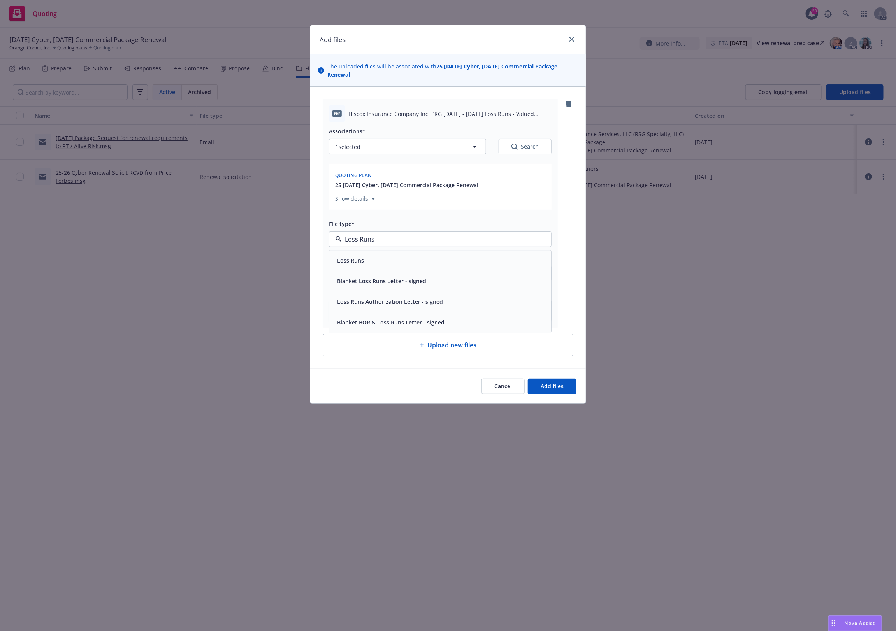
click at [368, 258] on div "Loss Runs" at bounding box center [440, 260] width 213 height 11
drag, startPoint x: 531, startPoint y: 148, endPoint x: 526, endPoint y: 146, distance: 5.4
click at [526, 146] on div "Search" at bounding box center [525, 147] width 27 height 8
type textarea "x"
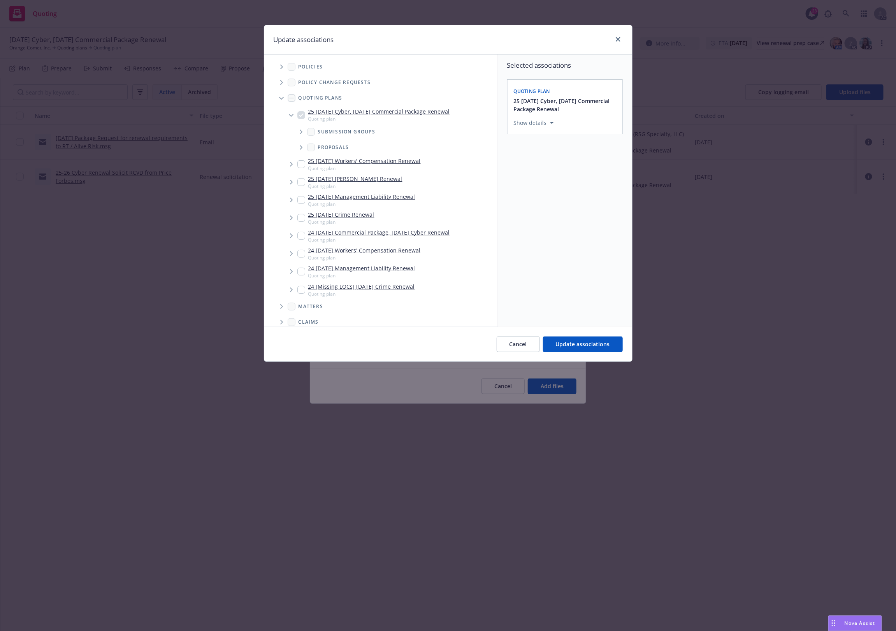
scroll to position [147, 0]
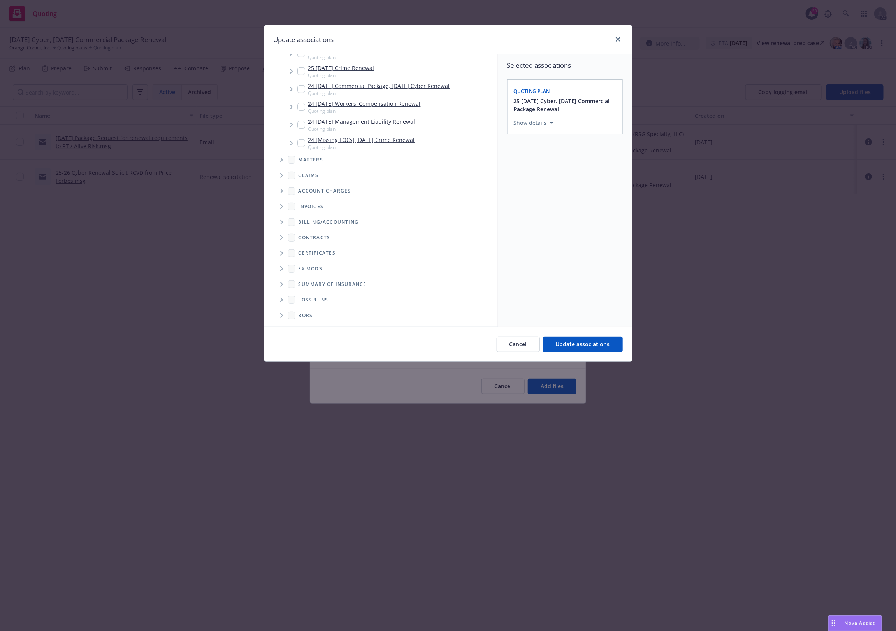
drag, startPoint x: 279, startPoint y: 305, endPoint x: 281, endPoint y: 301, distance: 4.6
click at [281, 304] on span "Folder Tree Example" at bounding box center [281, 300] width 12 height 12
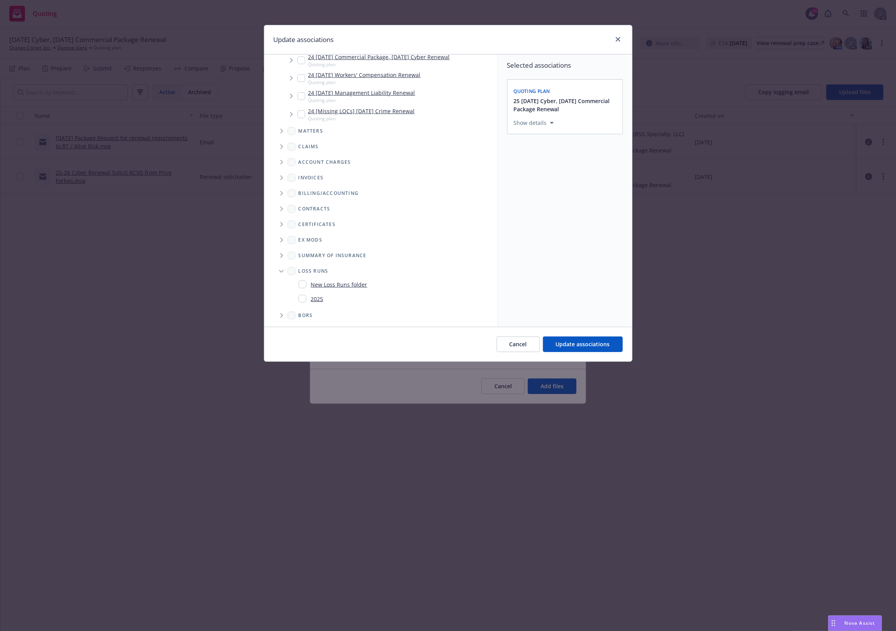
click at [315, 297] on link "2025" at bounding box center [317, 299] width 12 height 8
checkbox input "true"
click at [586, 343] on span "Update associations" at bounding box center [583, 344] width 54 height 7
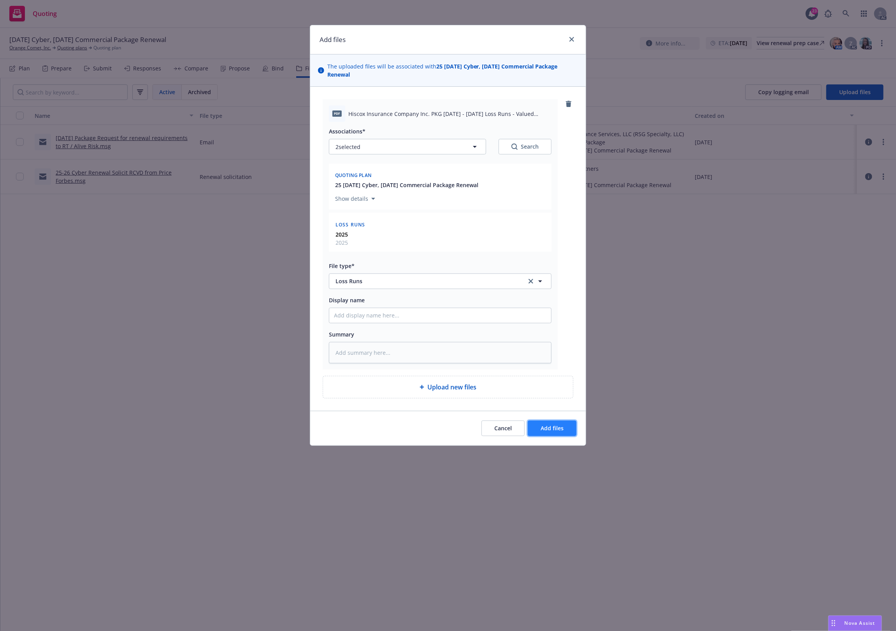
click at [552, 427] on span "Add files" at bounding box center [552, 428] width 23 height 7
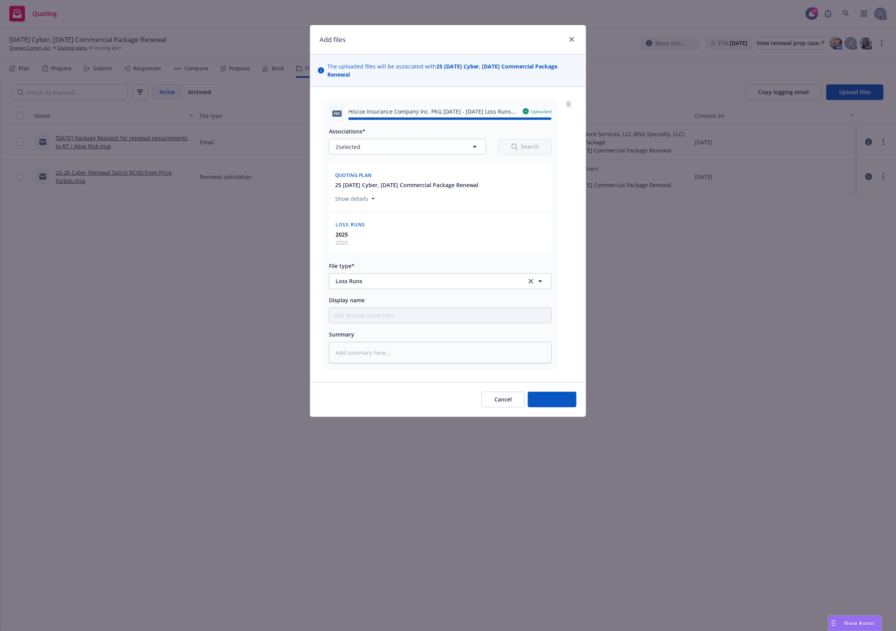
type textarea "x"
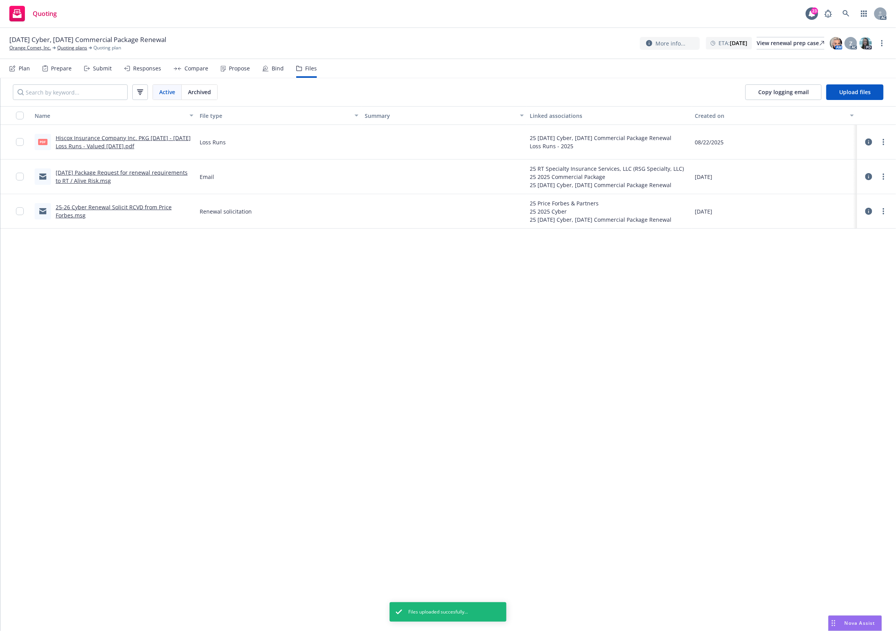
drag, startPoint x: 408, startPoint y: 440, endPoint x: 322, endPoint y: 225, distance: 231.7
click at [413, 417] on div "Name File type Summary Linked associations Created on pdf Hiscox Insurance Comp…" at bounding box center [448, 368] width 896 height 525
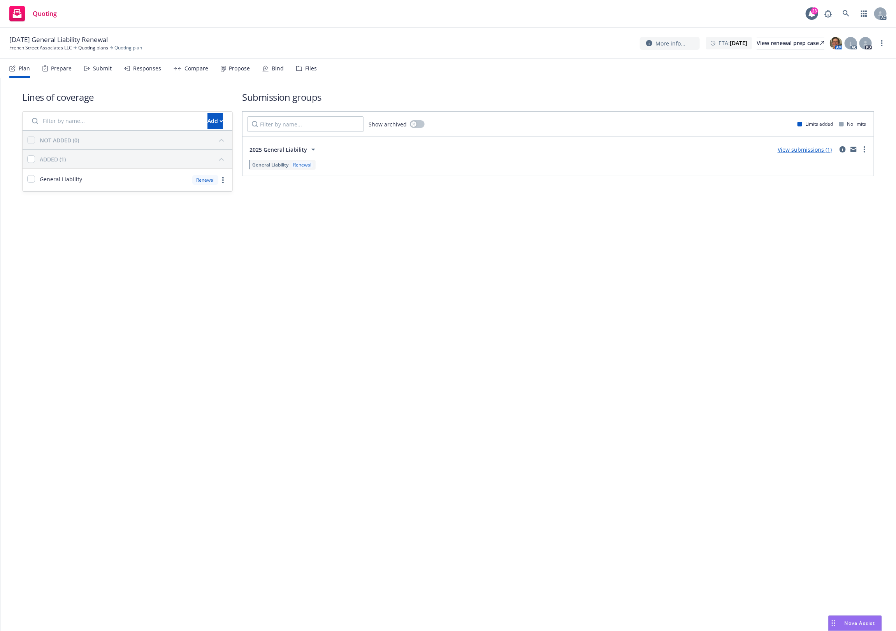
click at [298, 68] on icon at bounding box center [299, 68] width 6 height 5
click at [297, 67] on icon at bounding box center [299, 68] width 6 height 5
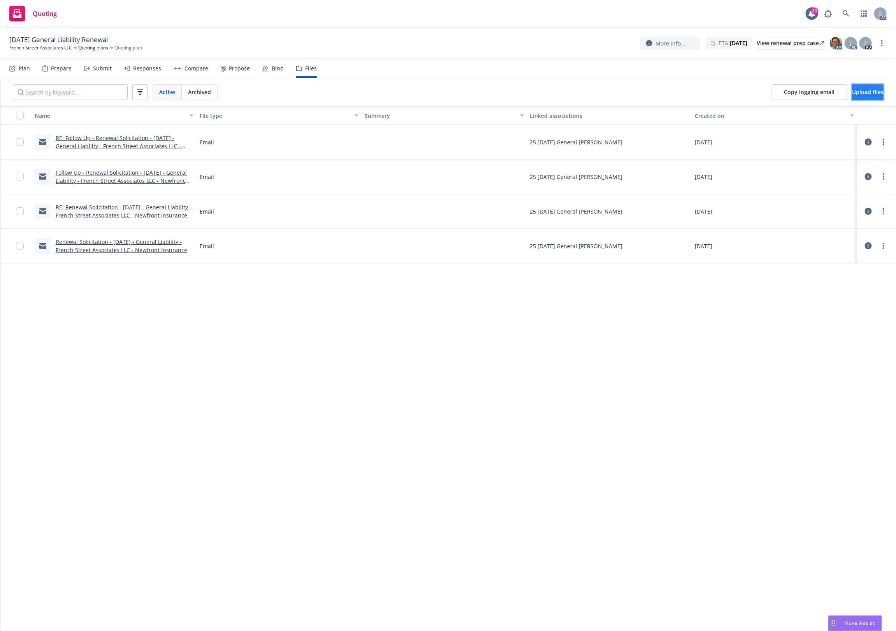
click at [852, 96] on button "Upload files" at bounding box center [868, 92] width 32 height 16
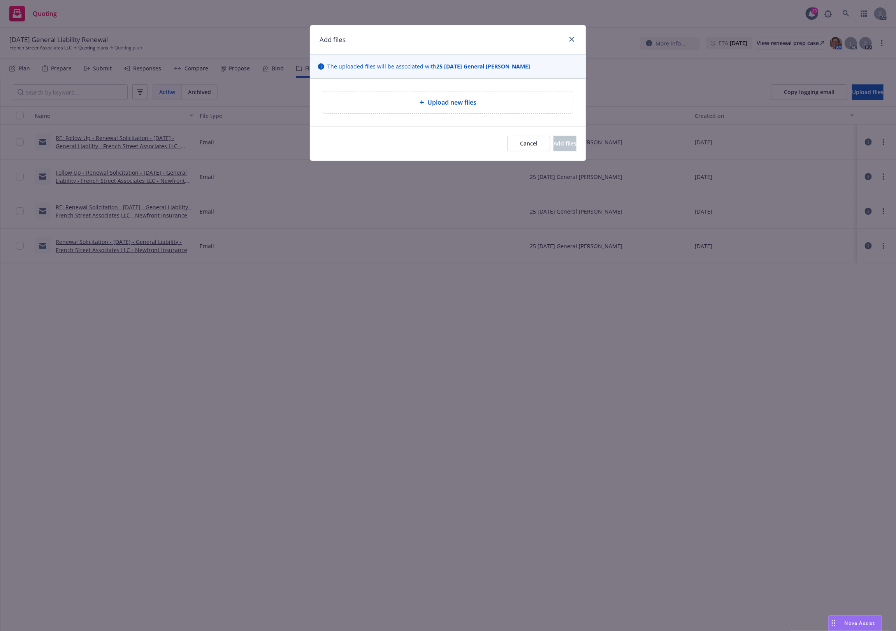
click at [438, 108] on div "Upload new files" at bounding box center [448, 102] width 250 height 22
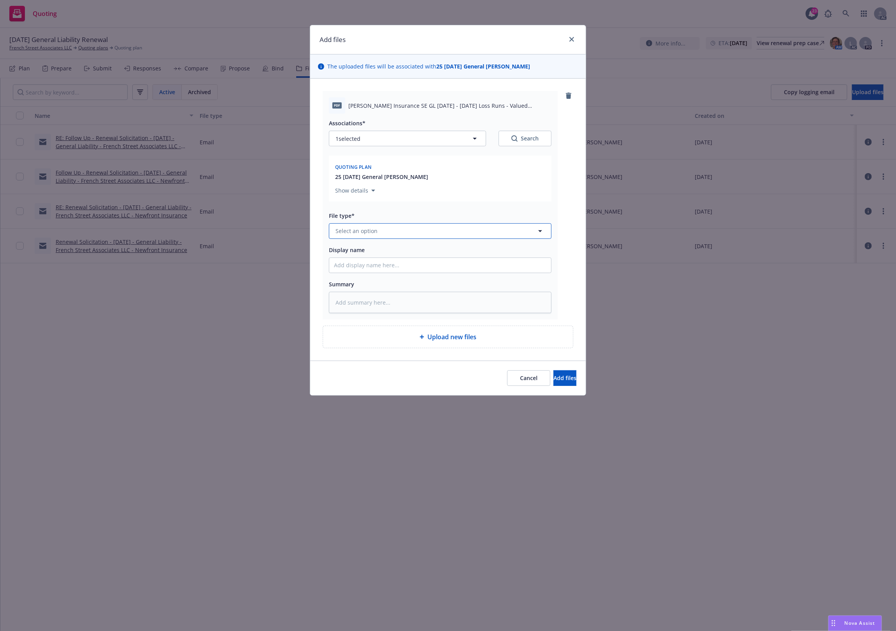
click at [369, 235] on span "Select an option" at bounding box center [357, 231] width 42 height 8
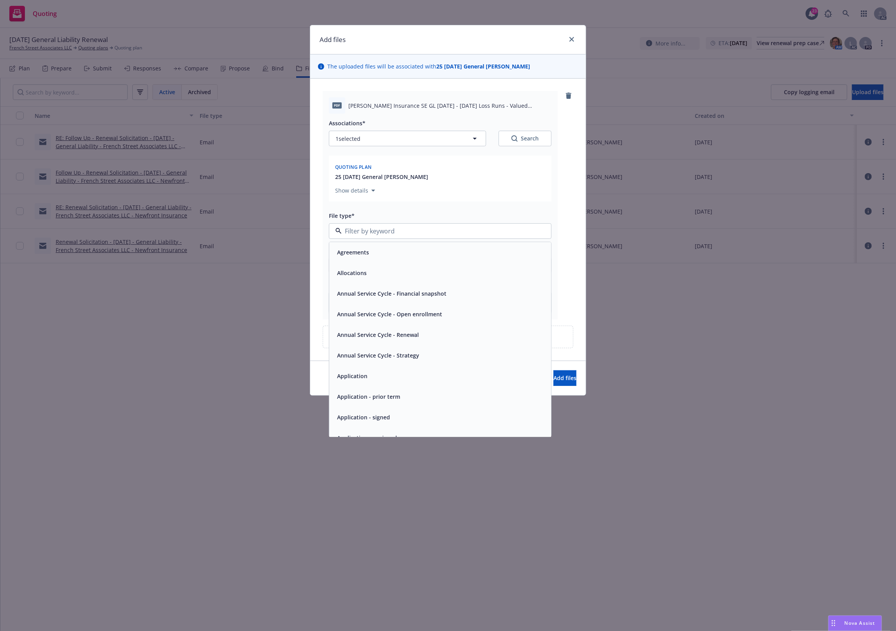
type input "`"
type textarea "x"
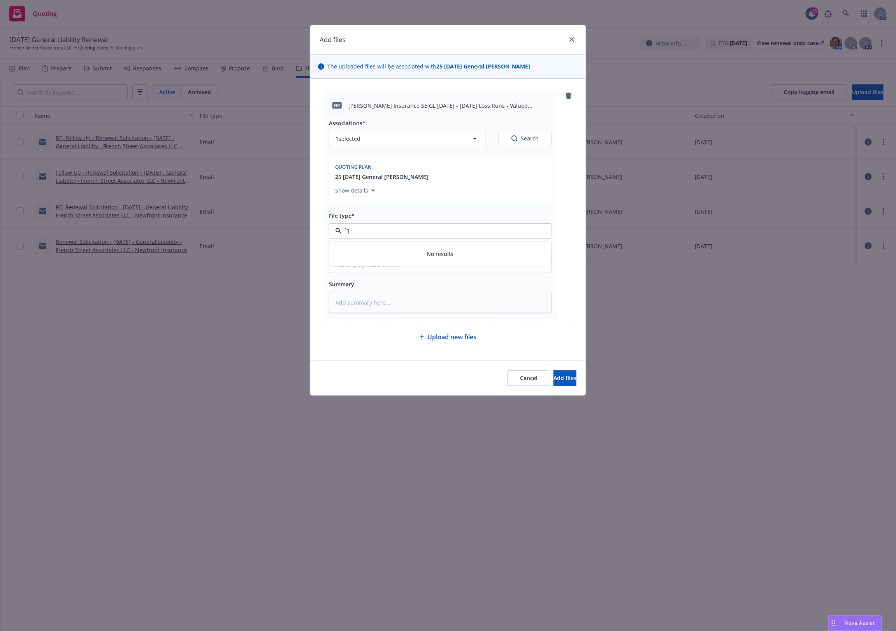
paste input "Loss Runs"
type input "Loss Runs"
click at [383, 253] on div "Loss Runs" at bounding box center [440, 252] width 213 height 11
drag, startPoint x: 515, startPoint y: 148, endPoint x: 518, endPoint y: 144, distance: 5.5
click at [518, 144] on div "Associations* 1 selected Search Quoting plan 25 11/19/25 General Liability Rene…" at bounding box center [440, 161] width 223 height 86
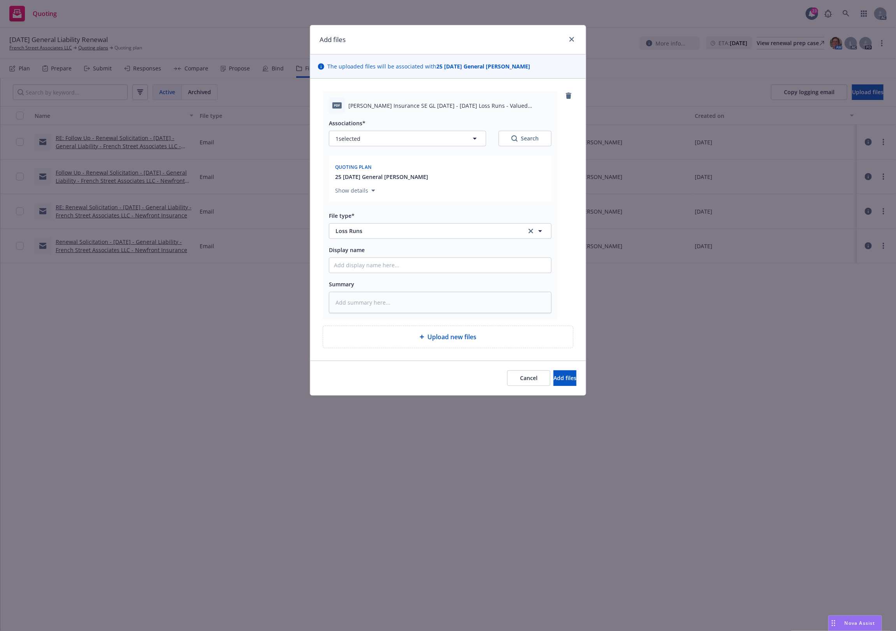
click at [516, 143] on button "Search" at bounding box center [525, 139] width 53 height 16
type textarea "x"
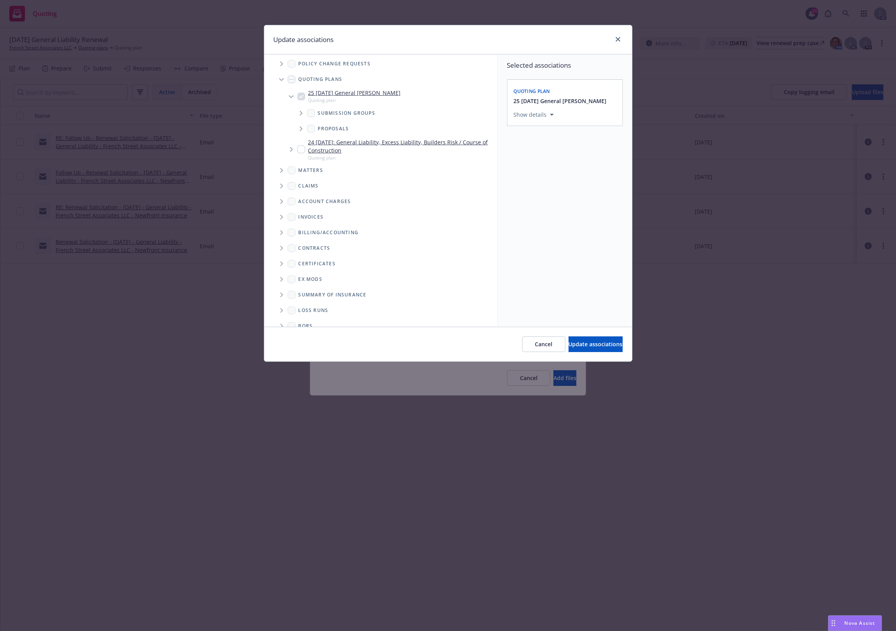
scroll to position [30, 0]
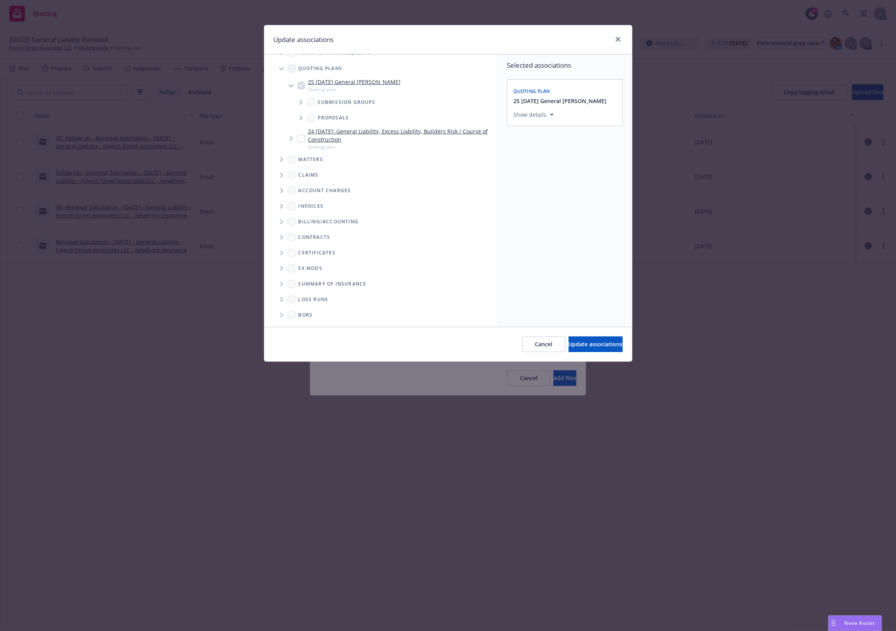
click at [278, 300] on span "Folder Tree Example" at bounding box center [281, 300] width 12 height 12
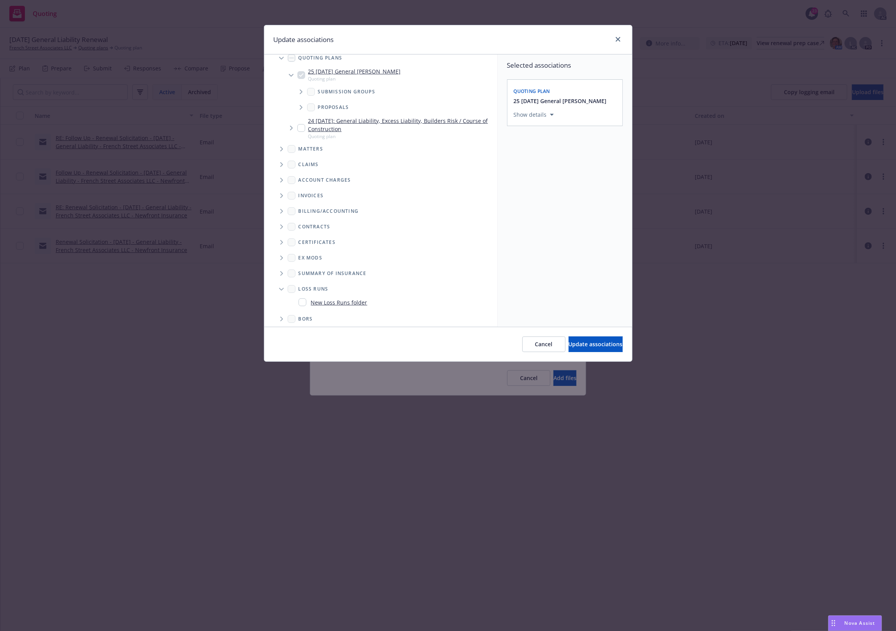
scroll to position [44, 0]
click at [347, 298] on link "New Loss Runs folder" at bounding box center [339, 299] width 56 height 8
checkbox input "true"
drag, startPoint x: 554, startPoint y: 159, endPoint x: 524, endPoint y: 172, distance: 32.2
click at [552, 160] on div "Associated years* Select an option Associated years is required" at bounding box center [565, 167] width 102 height 38
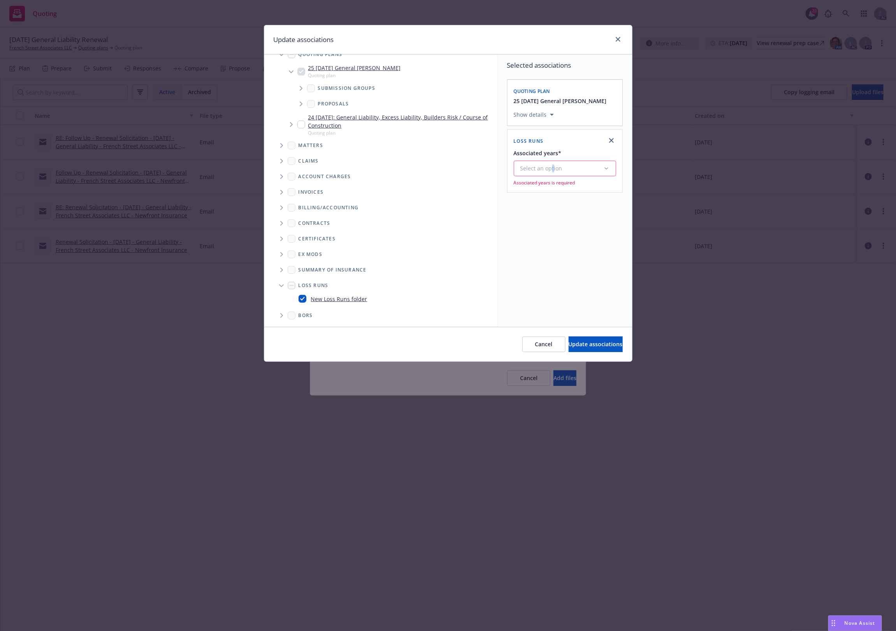
click at [533, 170] on div "Select an option" at bounding box center [561, 169] width 83 height 8
click at [557, 252] on div "2025" at bounding box center [585, 248] width 143 height 21
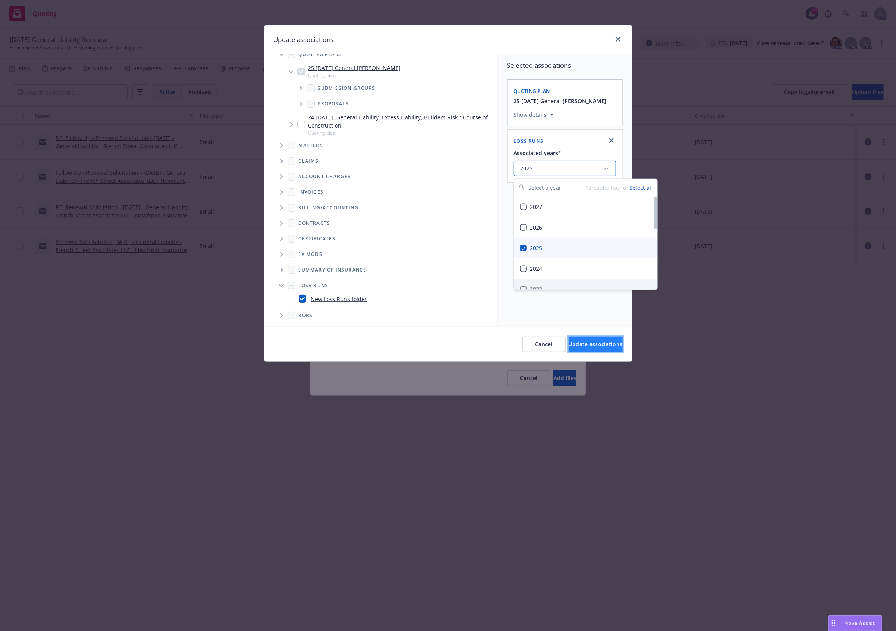
click at [574, 339] on button "Update associations" at bounding box center [596, 345] width 54 height 16
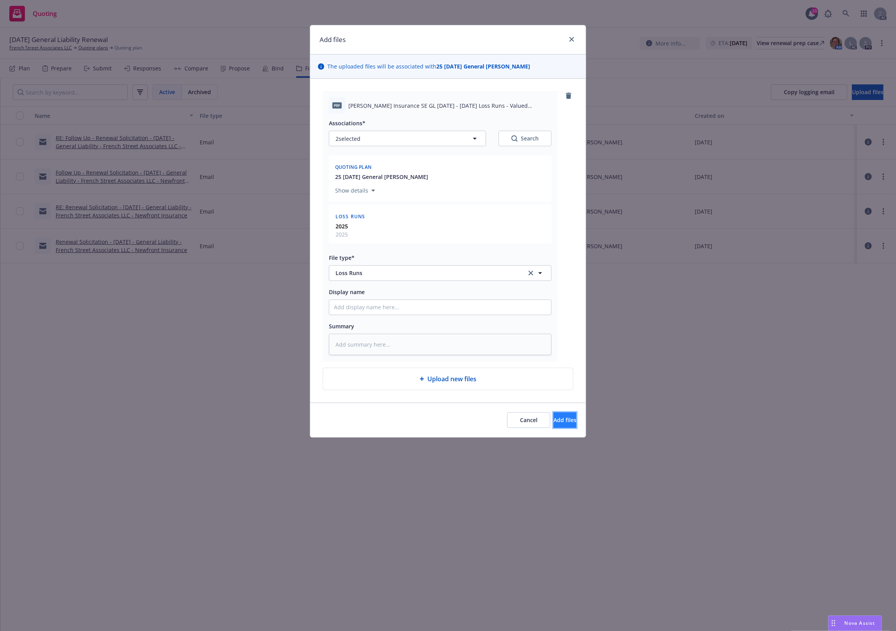
click at [559, 420] on span "Add files" at bounding box center [565, 420] width 23 height 7
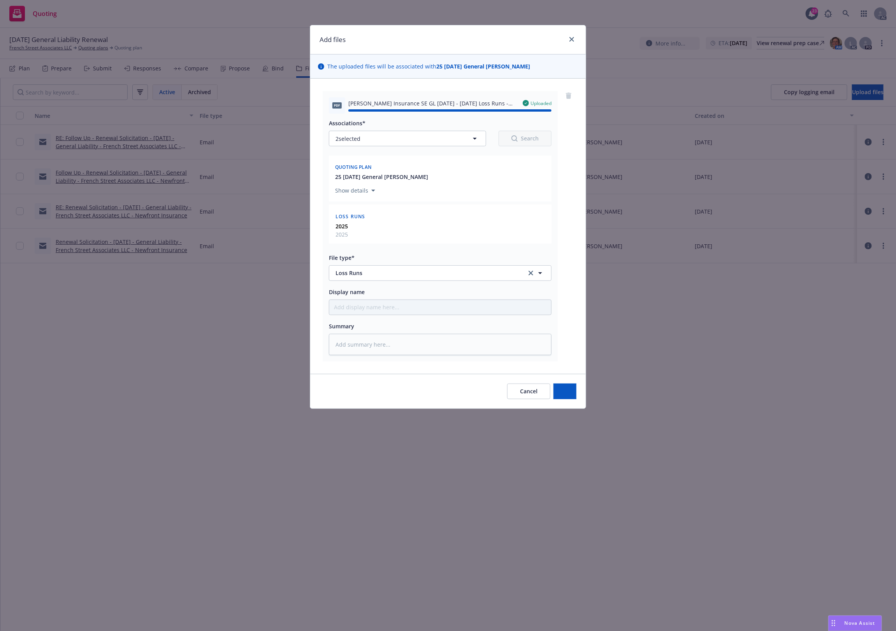
type textarea "x"
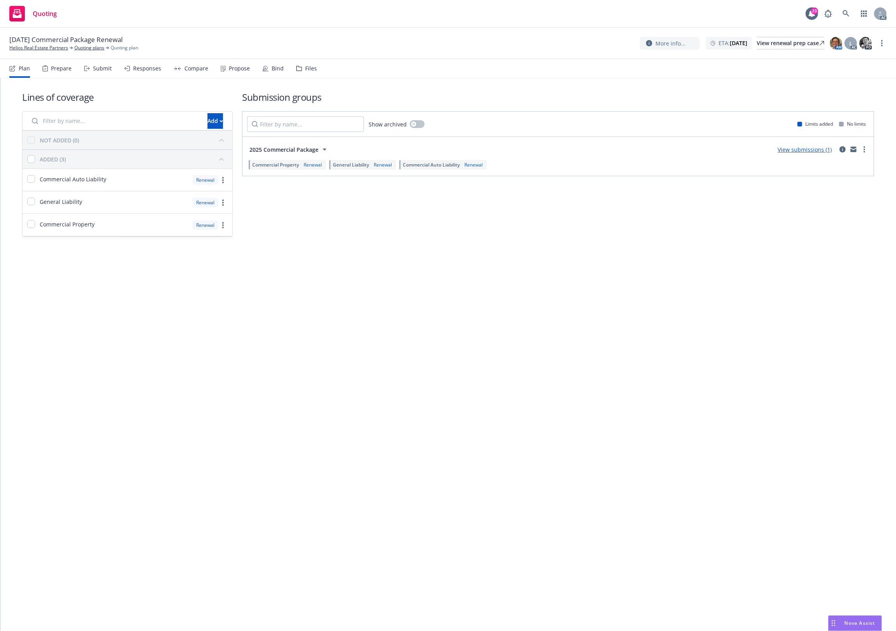
click at [296, 67] on icon at bounding box center [299, 68] width 6 height 5
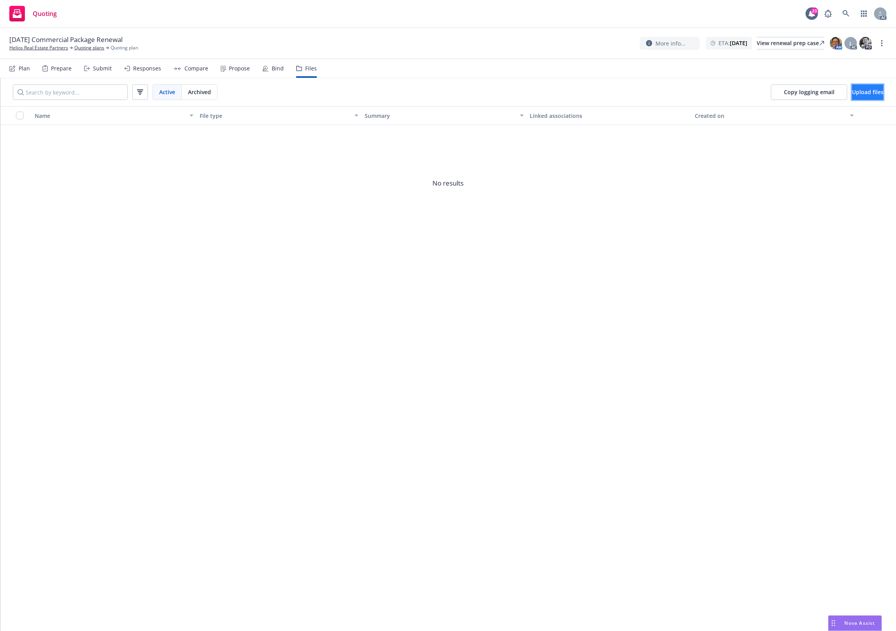
click at [852, 89] on span "Upload files" at bounding box center [868, 91] width 32 height 7
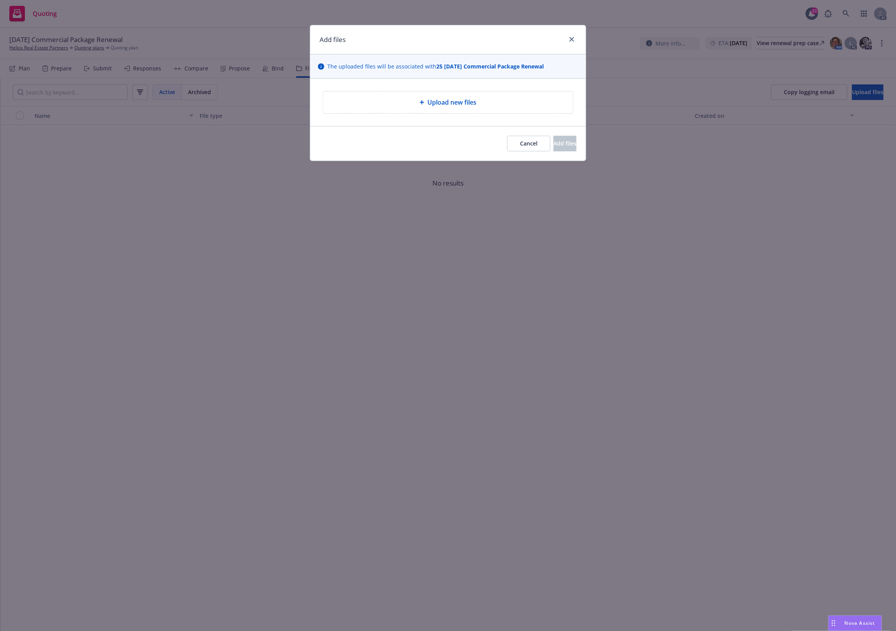
click at [428, 108] on div "Upload new files" at bounding box center [448, 102] width 250 height 22
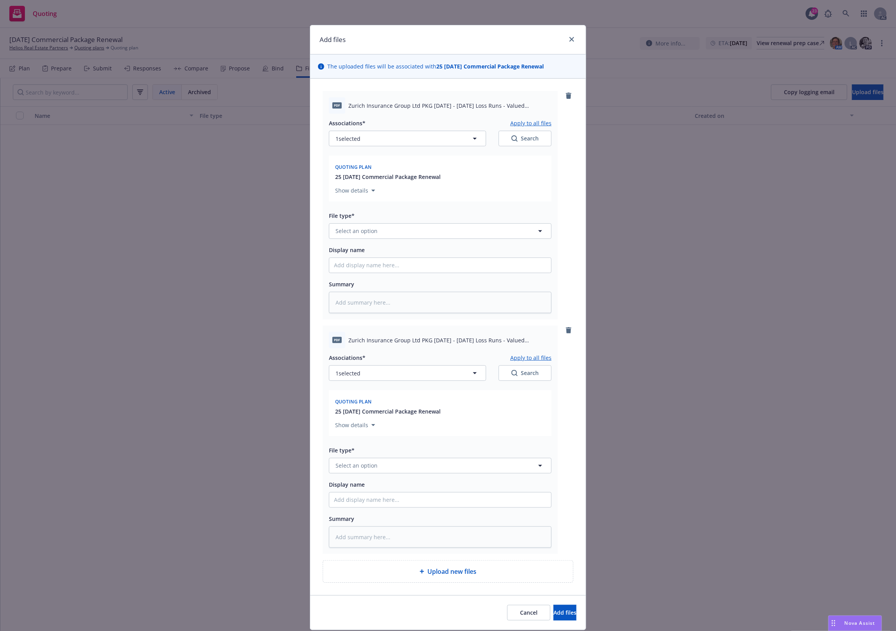
click at [393, 240] on div "Associations* Apply to all files 1 selected Search Quoting plan 25 [DATE] Comme…" at bounding box center [440, 214] width 223 height 200
drag, startPoint x: 394, startPoint y: 232, endPoint x: 397, endPoint y: 229, distance: 4.7
click at [397, 229] on button "Select an option" at bounding box center [440, 231] width 223 height 16
type input "`"
type textarea "x"
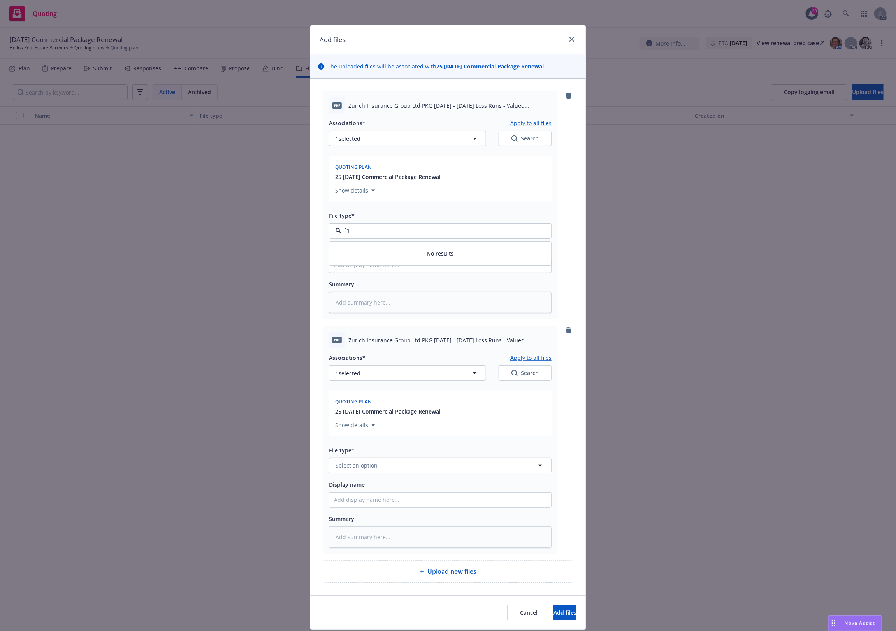
paste input "Loss Runs"
type input "Loss Runs"
drag, startPoint x: 367, startPoint y: 250, endPoint x: 392, endPoint y: 374, distance: 126.0
click at [367, 251] on div "Loss Runs" at bounding box center [440, 252] width 213 height 11
type textarea "x"
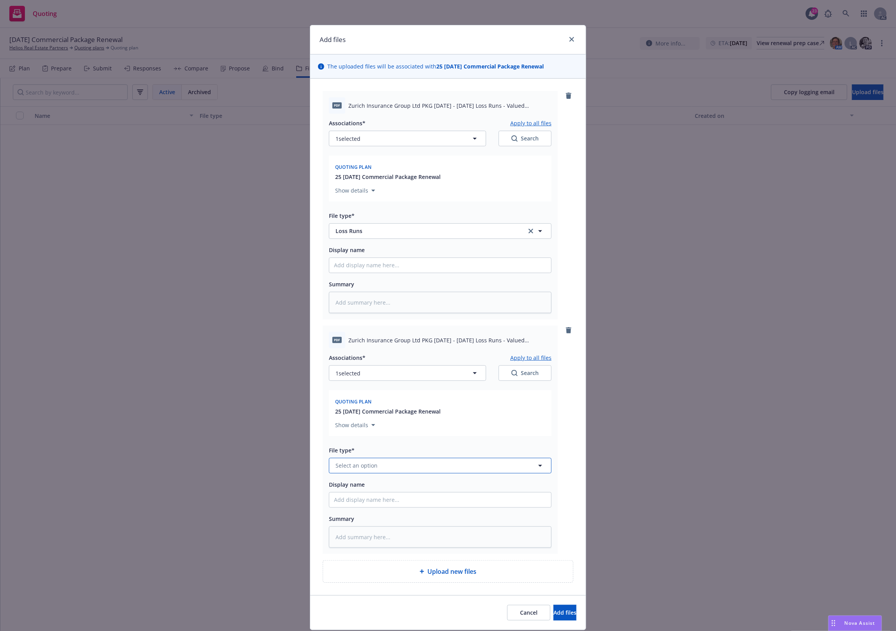
click at [359, 461] on button "Select an option" at bounding box center [440, 466] width 223 height 16
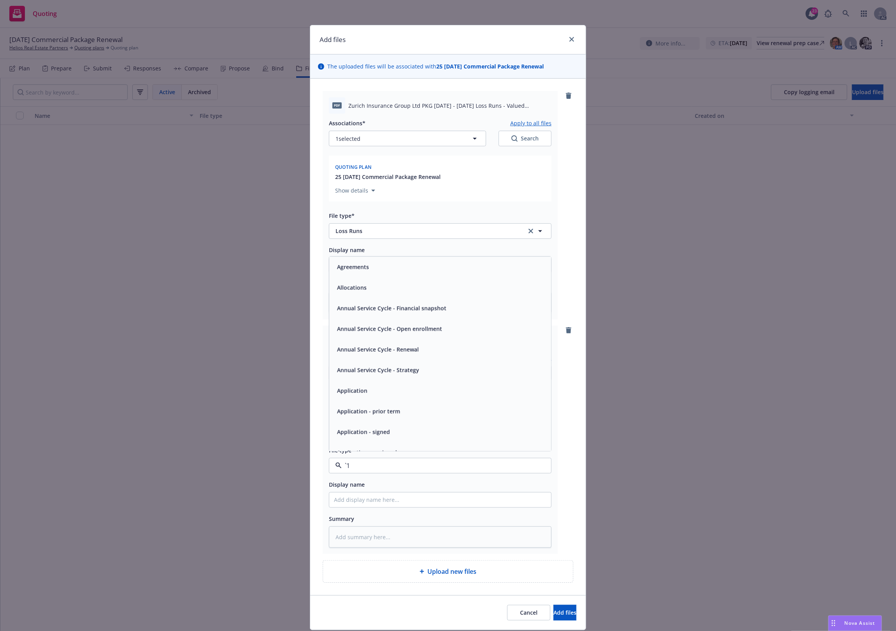
paste input "Loss Runs"
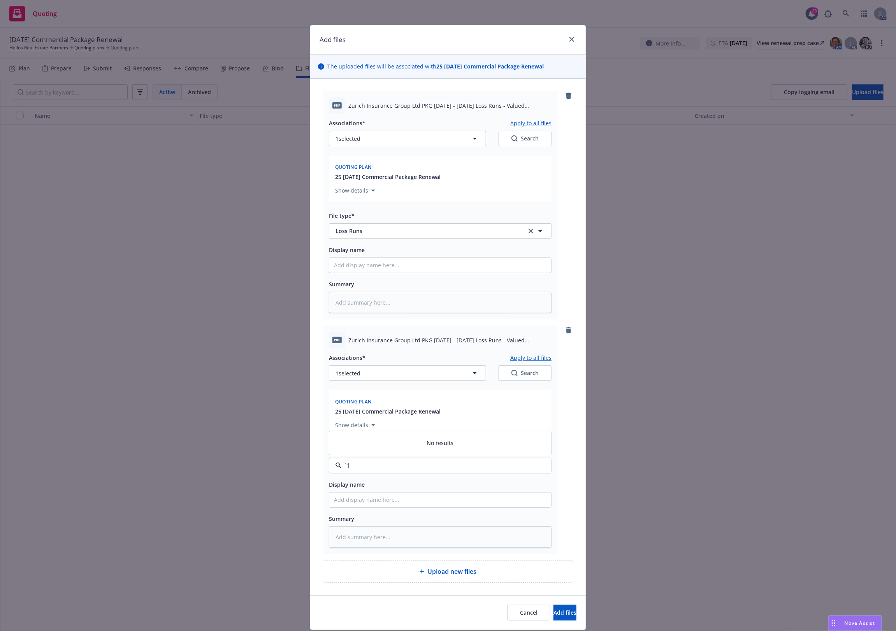
type input "Loss Runs"
click at [376, 373] on div "Loss Runs" at bounding box center [440, 382] width 222 height 21
click at [376, 374] on button "1 selected" at bounding box center [407, 374] width 157 height 16
type textarea "x"
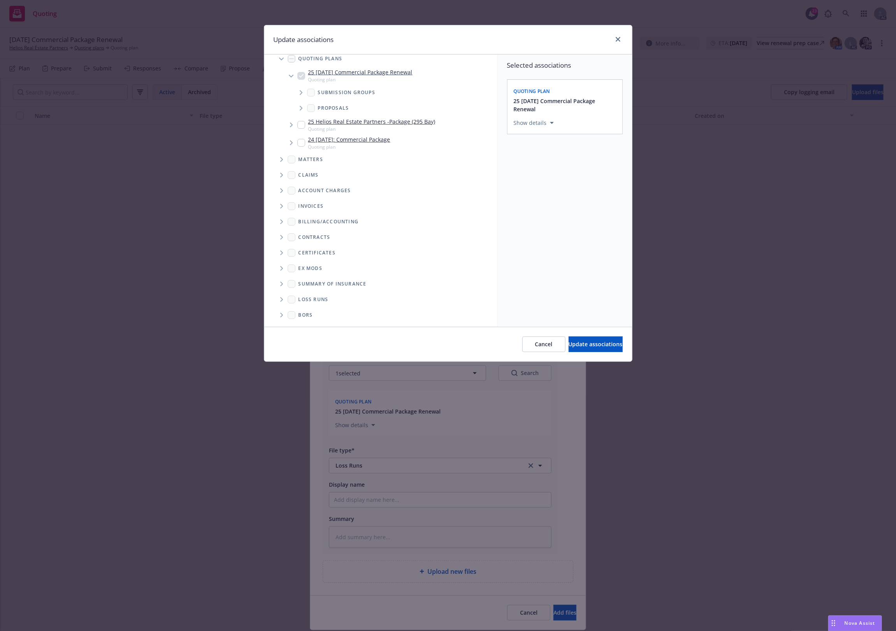
click at [285, 301] on span "Folder Tree Example" at bounding box center [281, 300] width 12 height 12
drag, startPoint x: 333, startPoint y: 293, endPoint x: 415, endPoint y: 308, distance: 83.5
click at [333, 293] on div "New Loss Runs folder" at bounding box center [333, 298] width 69 height 11
checkbox input "true"
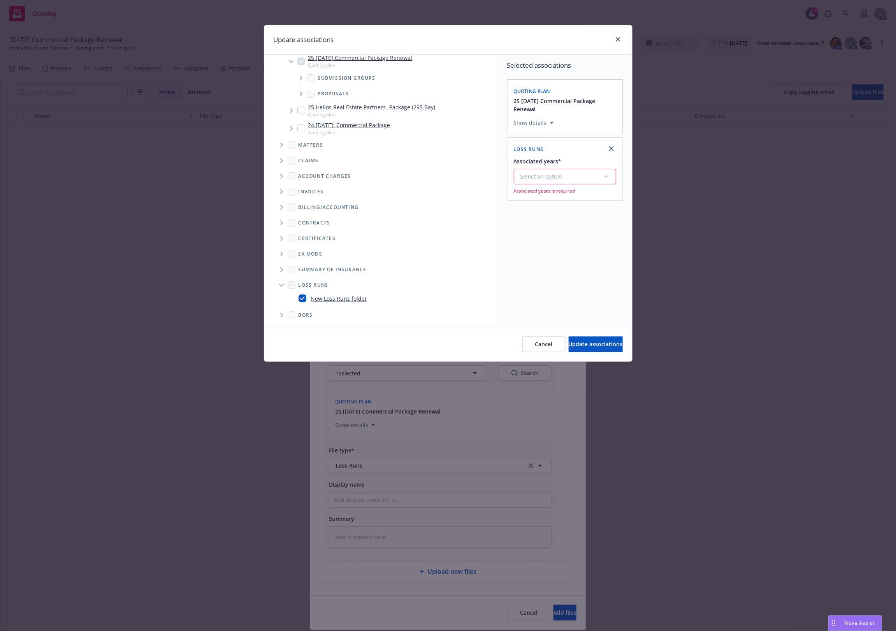
drag, startPoint x: 546, startPoint y: 174, endPoint x: 462, endPoint y: 236, distance: 103.3
click at [542, 177] on div "Select an option" at bounding box center [561, 177] width 83 height 8
click at [562, 251] on div "2025" at bounding box center [585, 256] width 143 height 21
drag, startPoint x: 587, startPoint y: 343, endPoint x: 437, endPoint y: 413, distance: 165.8
click at [584, 344] on span "Update associations" at bounding box center [596, 344] width 54 height 7
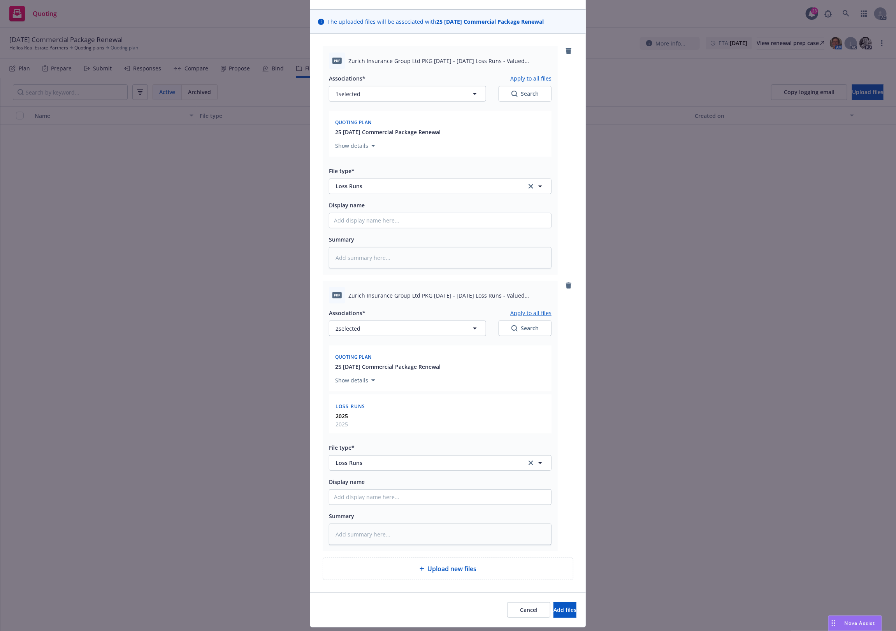
scroll to position [67, 0]
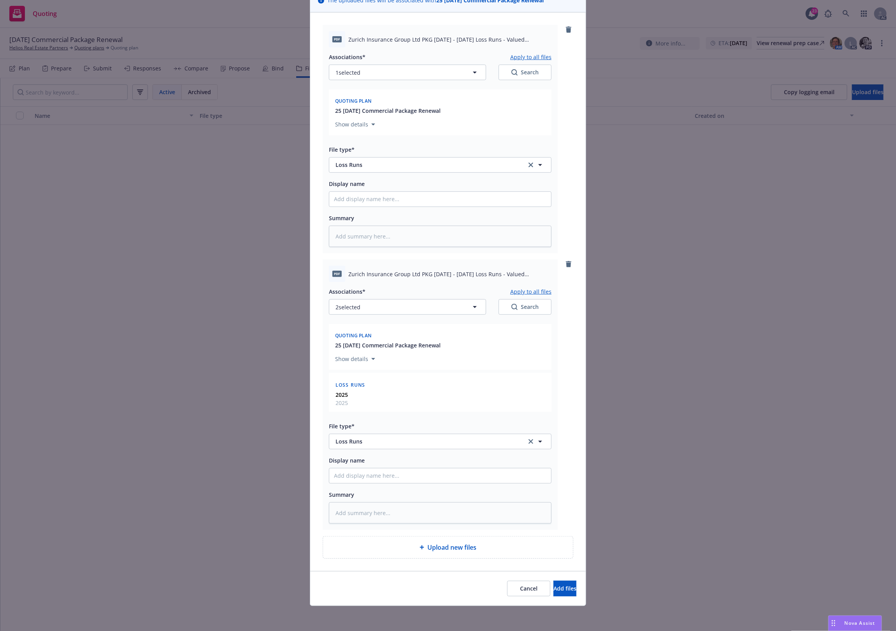
click at [519, 294] on div "Associations* Apply to all files 2 selected Search" at bounding box center [440, 301] width 223 height 28
click at [520, 294] on button "Apply to all files" at bounding box center [530, 291] width 41 height 9
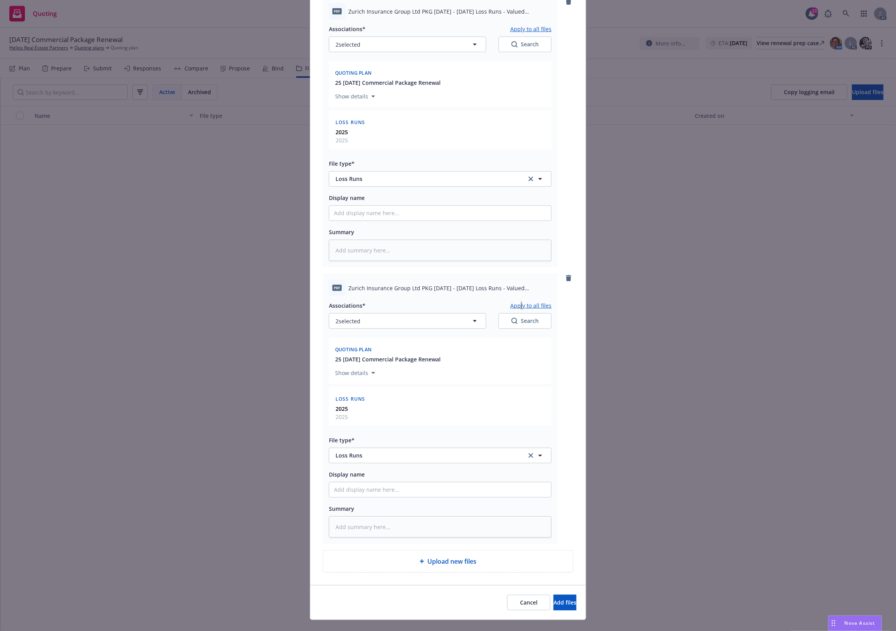
scroll to position [109, 0]
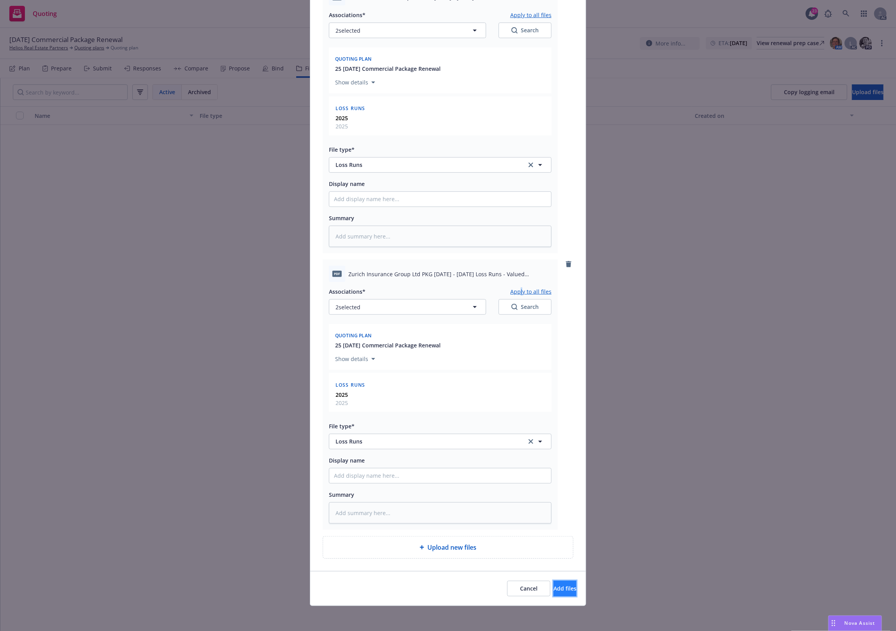
click at [554, 588] on button "Add files" at bounding box center [565, 589] width 23 height 16
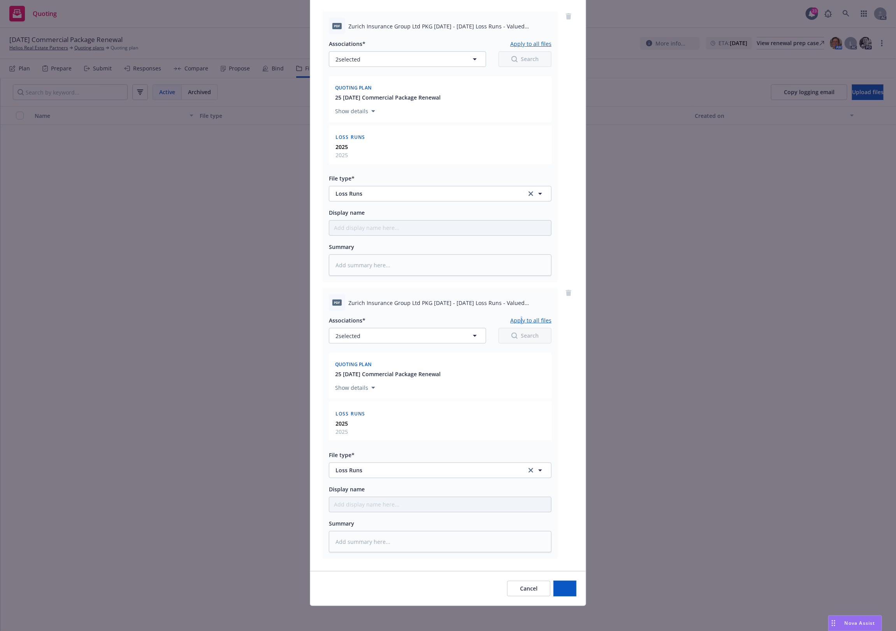
scroll to position [80, 0]
type textarea "x"
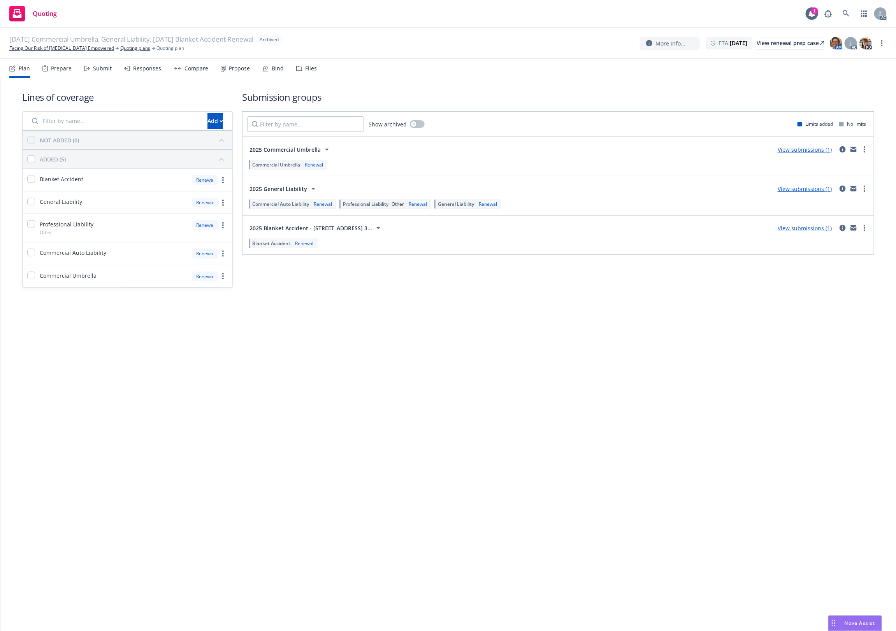
click at [309, 66] on div "Files" at bounding box center [311, 68] width 12 height 6
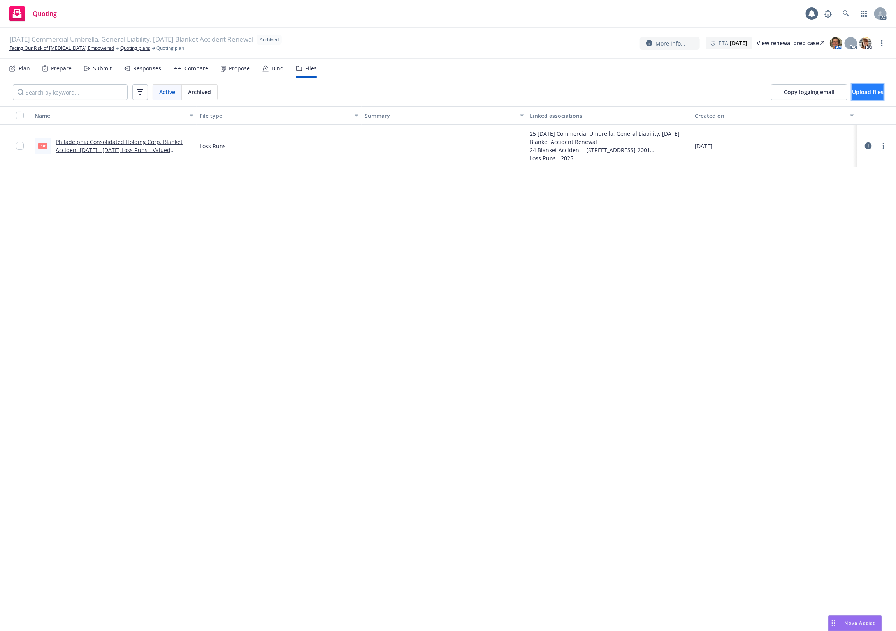
drag, startPoint x: 872, startPoint y: 95, endPoint x: 873, endPoint y: 87, distance: 7.8
click at [873, 87] on button "Upload files" at bounding box center [868, 92] width 32 height 16
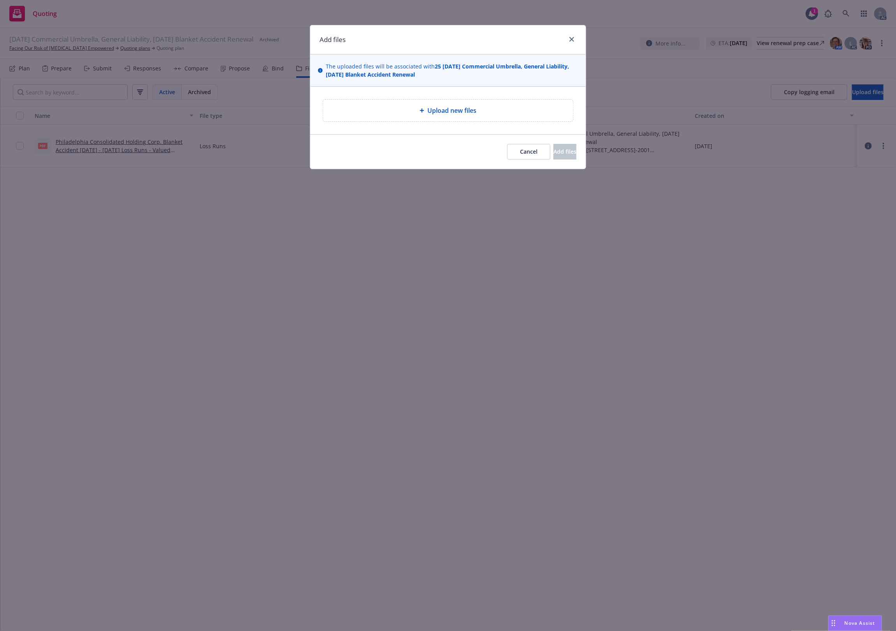
drag, startPoint x: 394, startPoint y: 109, endPoint x: 396, endPoint y: 105, distance: 4.4
click at [396, 105] on div "Upload new files" at bounding box center [448, 111] width 250 height 22
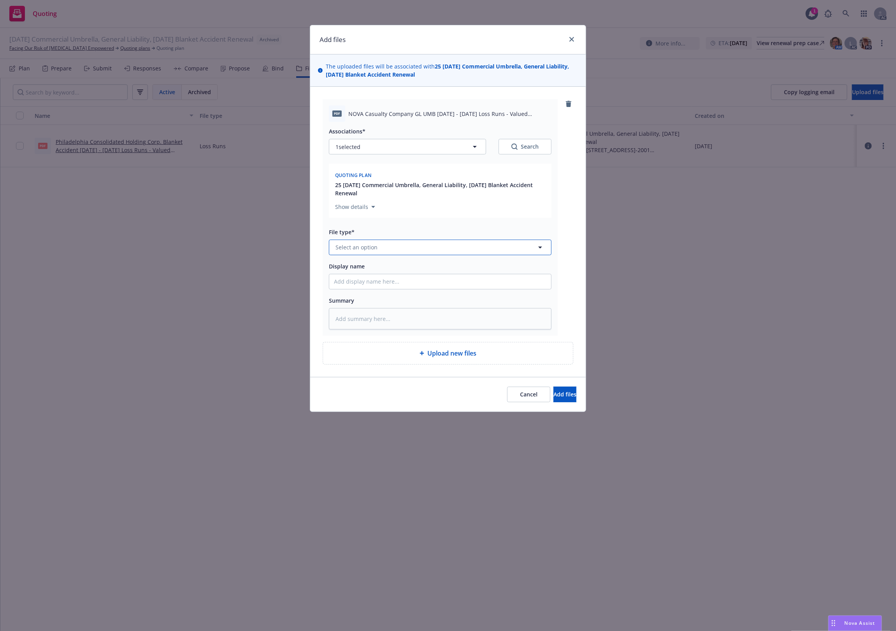
click at [369, 254] on button "Select an option" at bounding box center [440, 248] width 223 height 16
type input "`"
type textarea "x"
paste input "Loss Runs"
type input "Loss Runs"
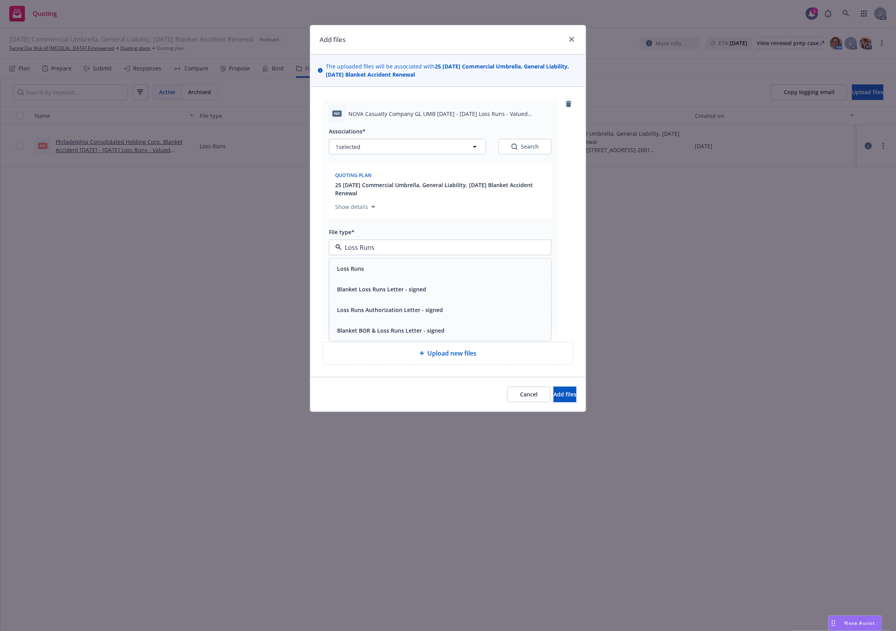
click at [364, 273] on div "Loss Runs" at bounding box center [350, 268] width 32 height 11
click at [534, 141] on button "Search" at bounding box center [525, 147] width 53 height 16
type textarea "x"
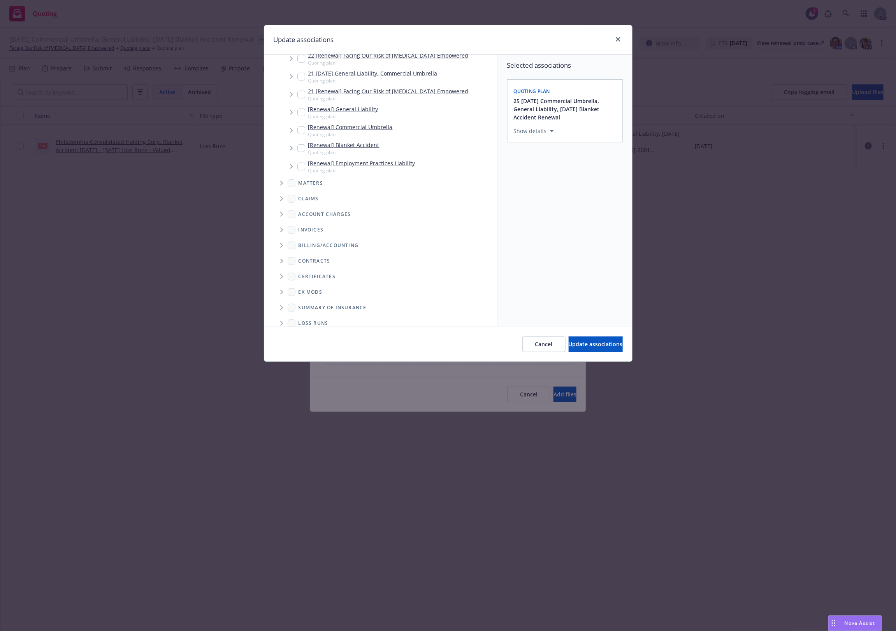
scroll to position [289, 0]
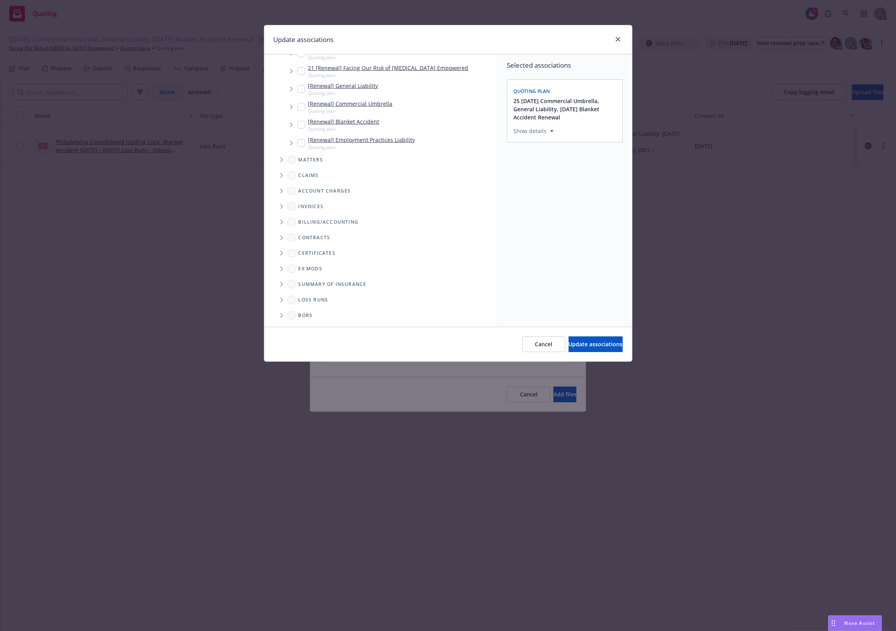
click at [279, 302] on span "Folder Tree Example" at bounding box center [281, 300] width 12 height 12
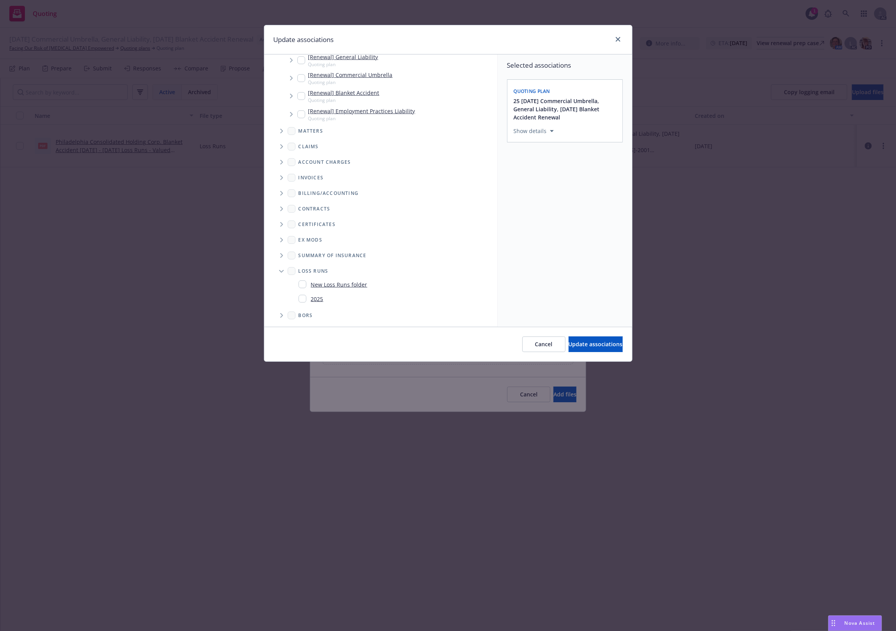
drag, startPoint x: 316, startPoint y: 298, endPoint x: 516, endPoint y: 329, distance: 202.5
click at [316, 298] on link "2025" at bounding box center [317, 299] width 12 height 8
checkbox input "true"
click at [569, 340] on button "Update associations" at bounding box center [596, 345] width 54 height 16
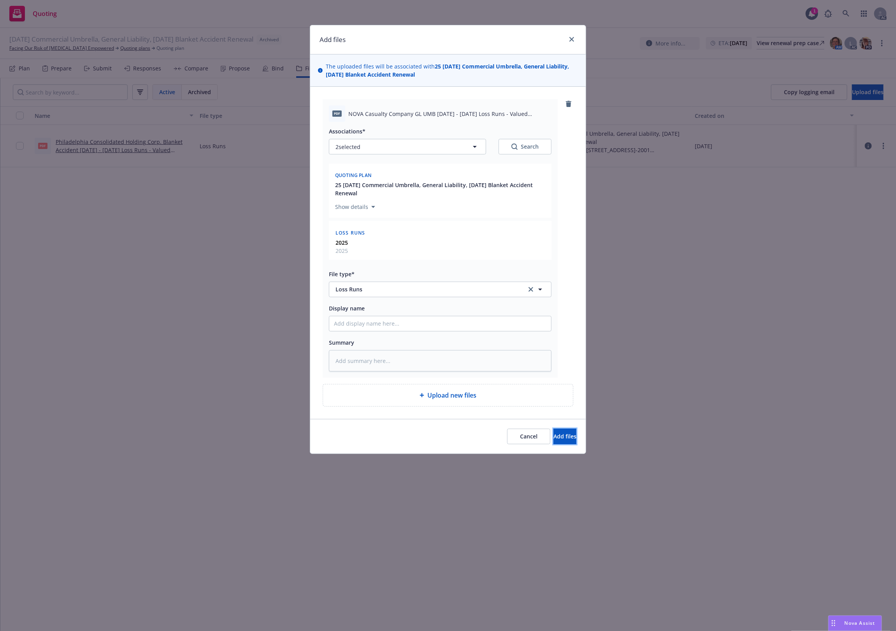
drag, startPoint x: 548, startPoint y: 433, endPoint x: 548, endPoint y: 427, distance: 5.8
click at [554, 431] on button "Add files" at bounding box center [565, 437] width 23 height 16
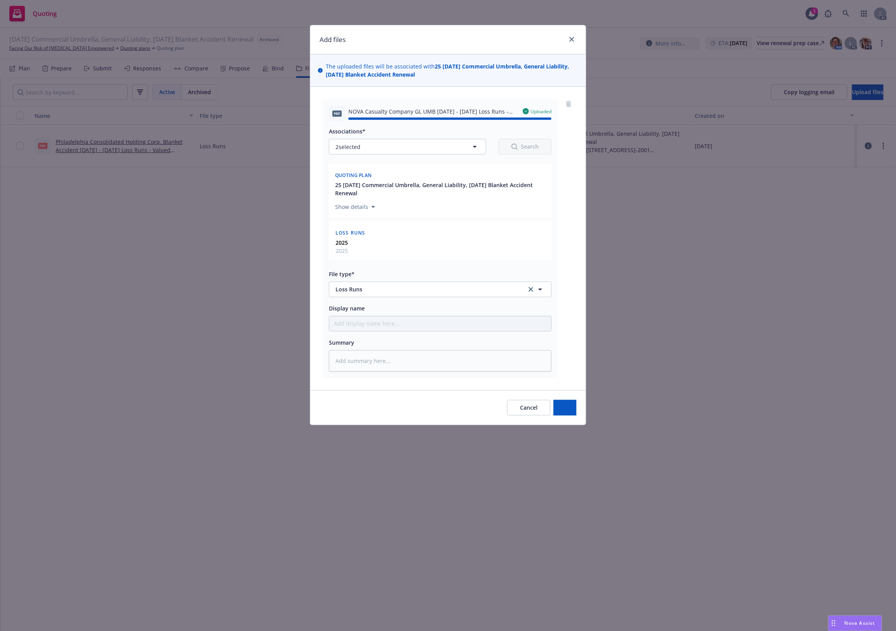
type textarea "x"
click at [567, 211] on div "pdf NOVA Casualty Company GL UMB [DATE] - [DATE] Loss Runs - Valued [DATE].pdf …" at bounding box center [448, 238] width 251 height 279
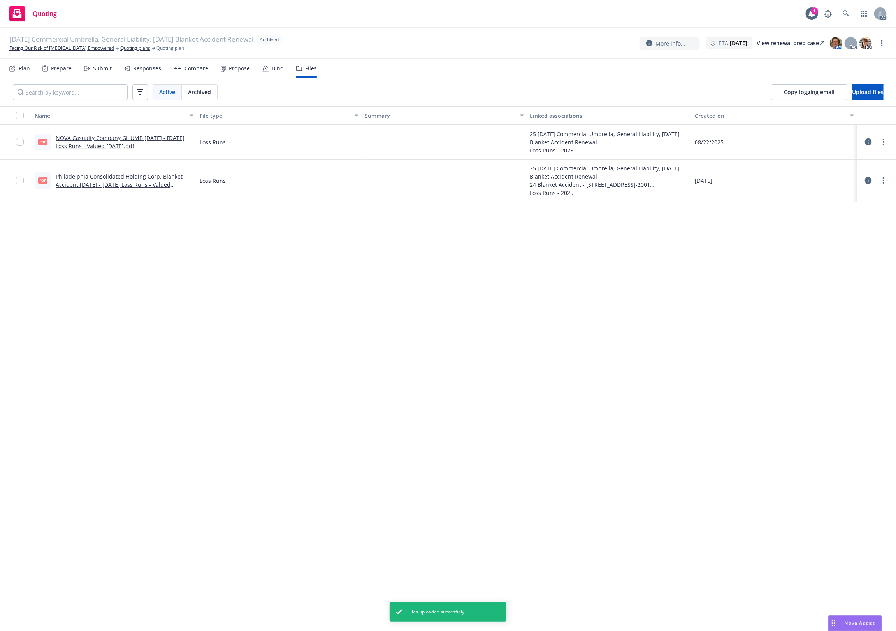
click at [365, 277] on div "Name File type Summary Linked associations Created on pdf NOVA Casualty Company…" at bounding box center [448, 368] width 896 height 525
